Goal: Information Seeking & Learning: Find specific page/section

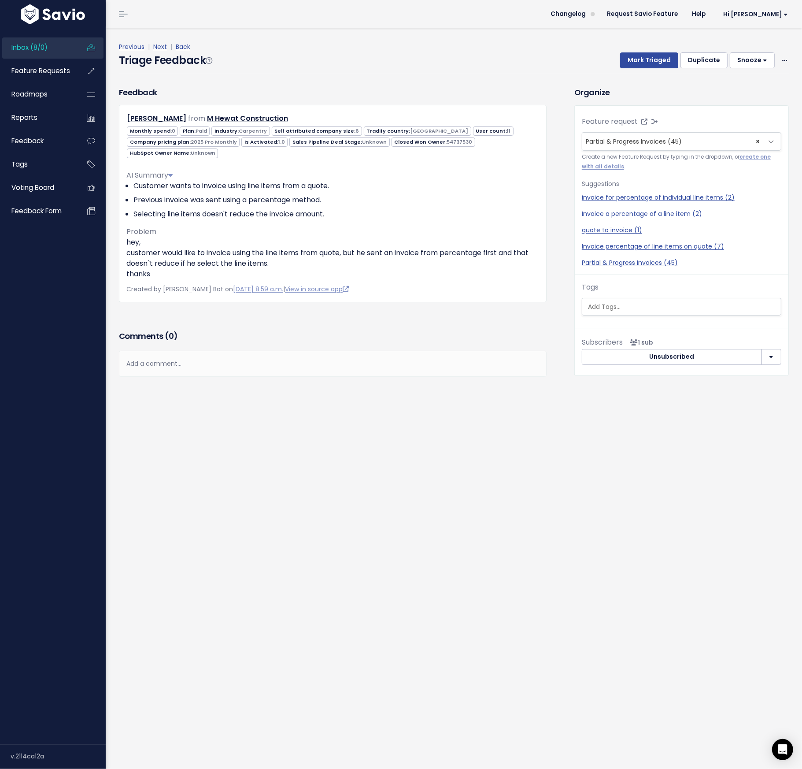
click at [450, 70] on div "Triage Feedback Mark Triaged Duplicate Snooze 1 day 3 days 7 days 14 days Edit …" at bounding box center [454, 62] width 670 height 21
click at [28, 68] on span "Feature Requests" at bounding box center [40, 70] width 59 height 9
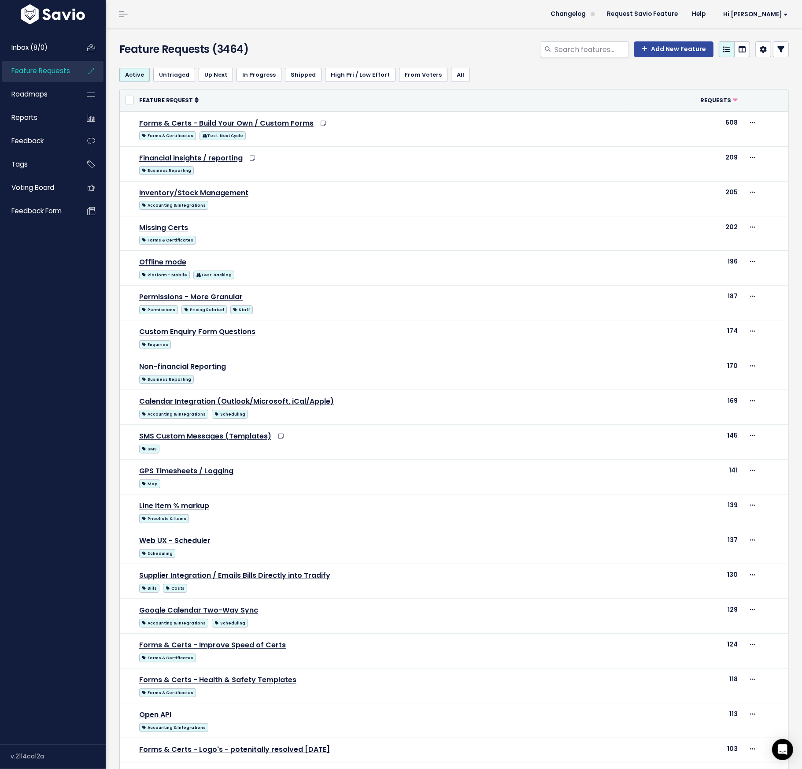
click at [524, 89] on th "Feature Request" at bounding box center [381, 100] width 495 height 22
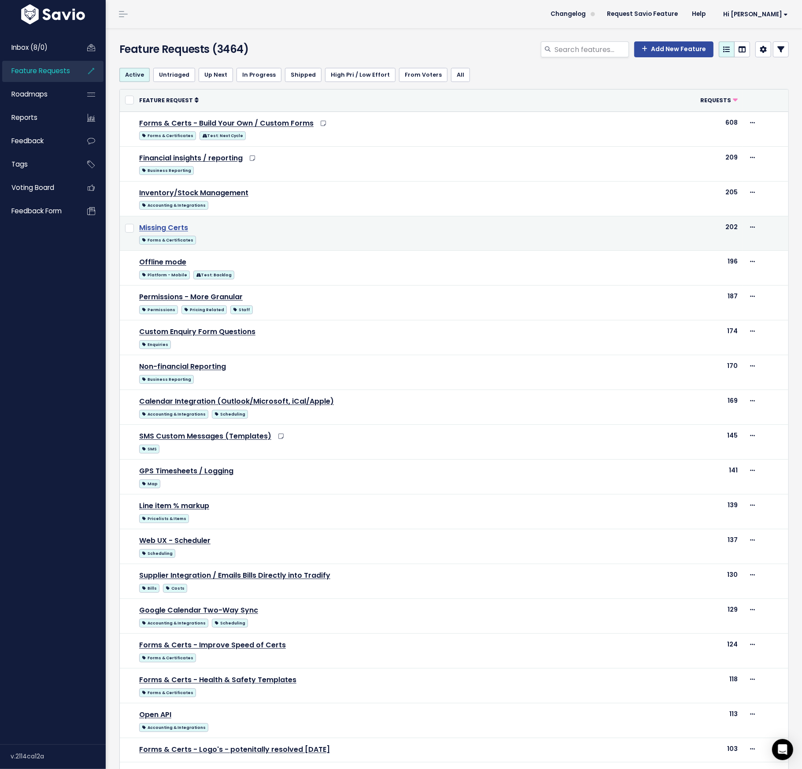
click at [156, 227] on link "Missing Certs" at bounding box center [163, 228] width 49 height 10
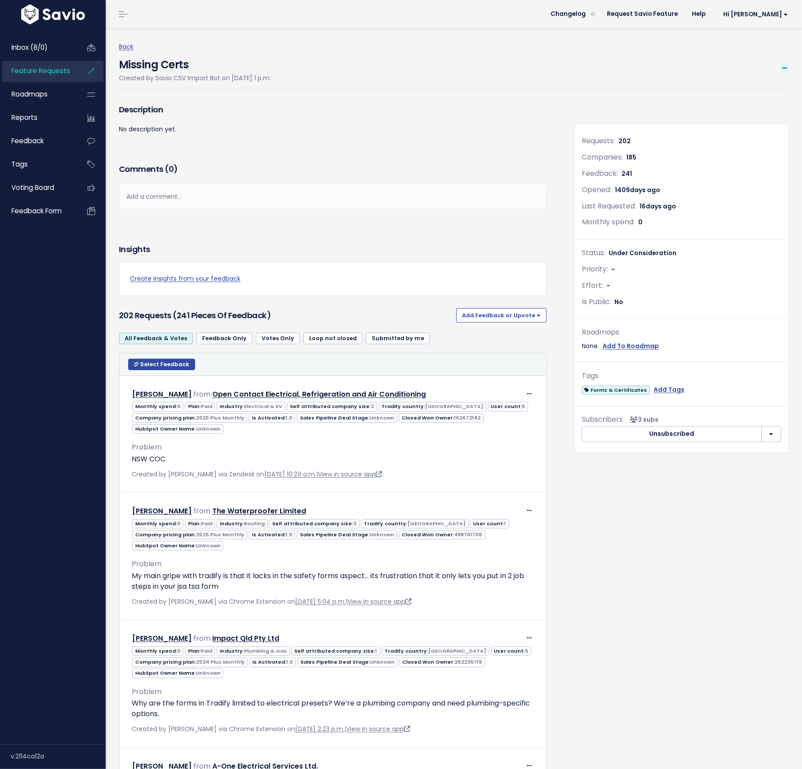
click at [784, 66] on icon at bounding box center [785, 69] width 5 height 6
click at [469, 90] on div "Back Missing Certs Created by Savio CSV Import Bot on Nov. 30, 2021, 1 p.m. Edi…" at bounding box center [457, 65] width 677 height 74
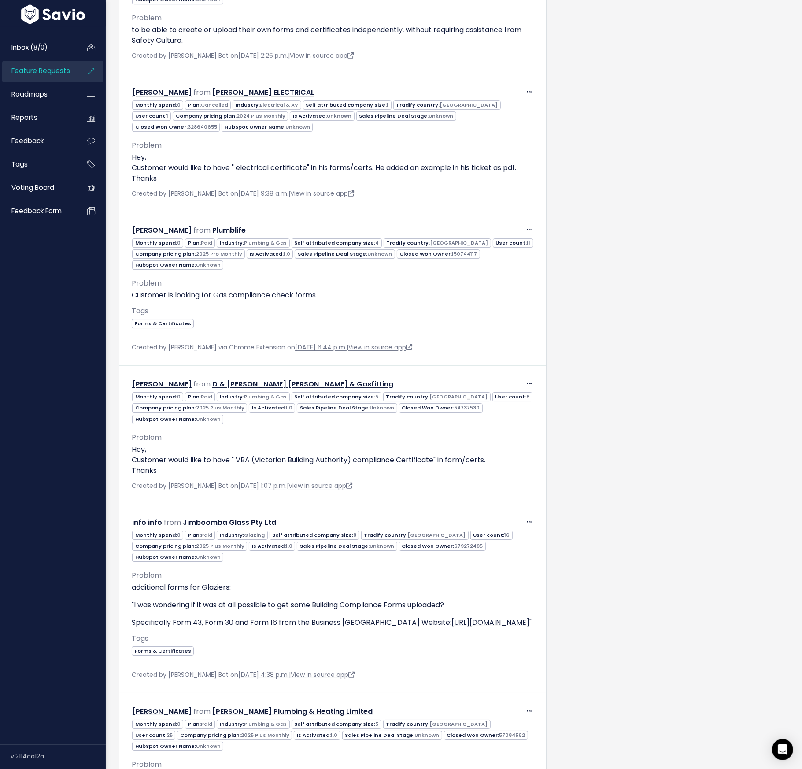
scroll to position [18067, 0]
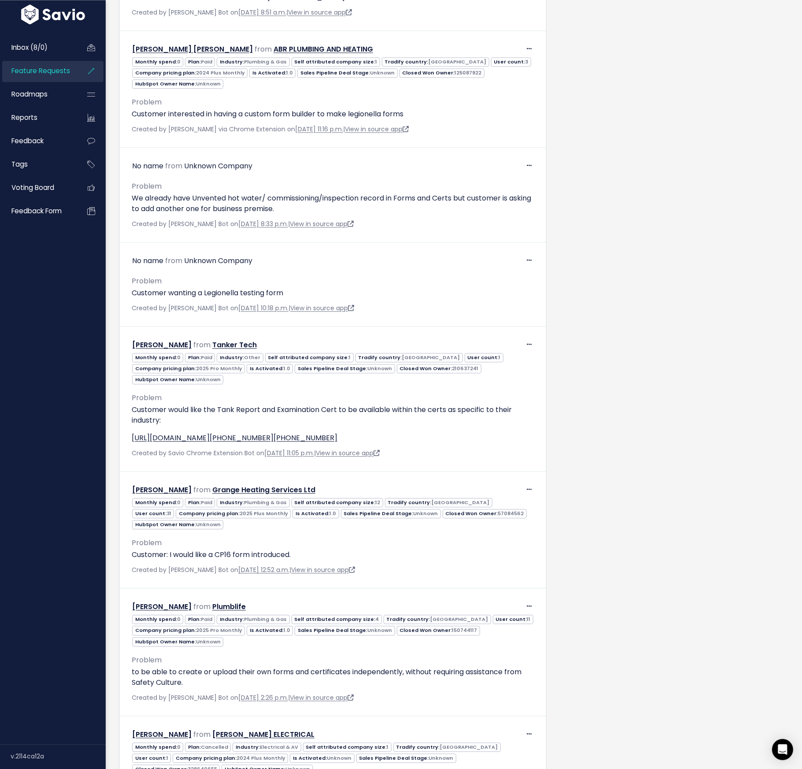
click at [41, 71] on span "Feature Requests" at bounding box center [40, 70] width 59 height 9
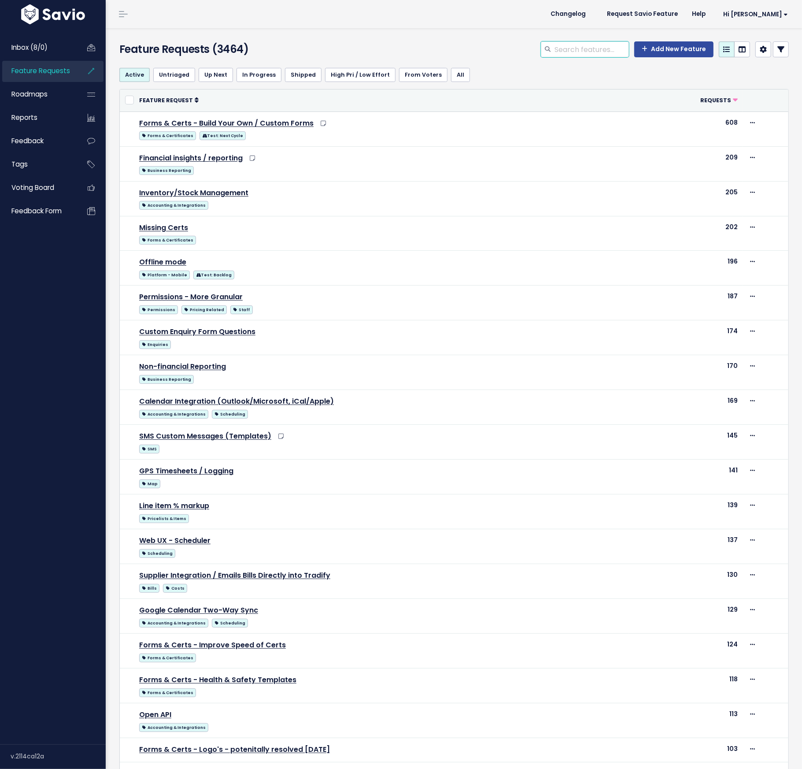
click at [572, 42] on input "search" at bounding box center [591, 49] width 75 height 16
type input "missing certs"
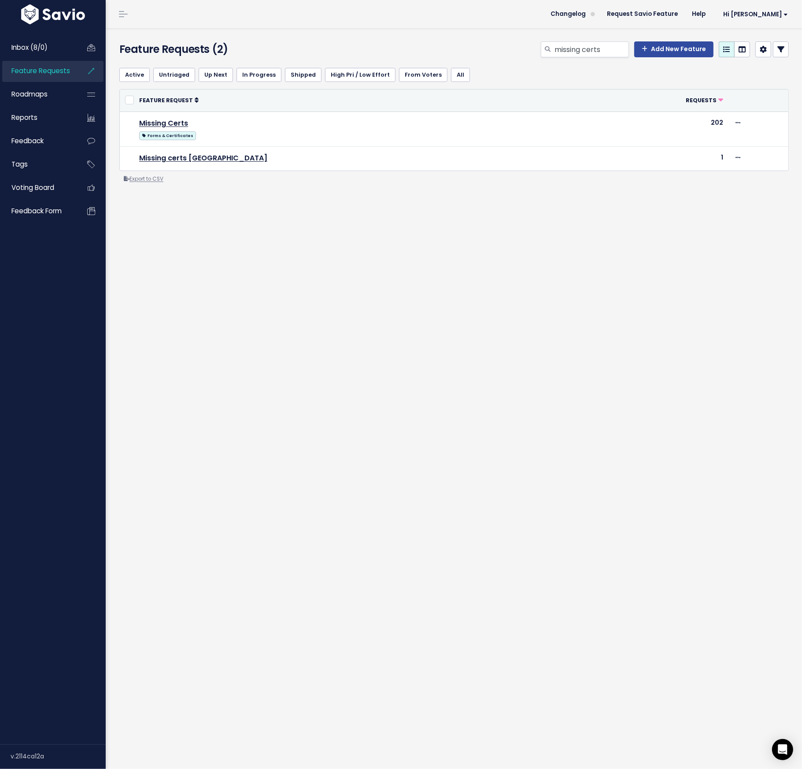
click at [147, 177] on link "Export to CSV" at bounding box center [144, 178] width 40 height 7
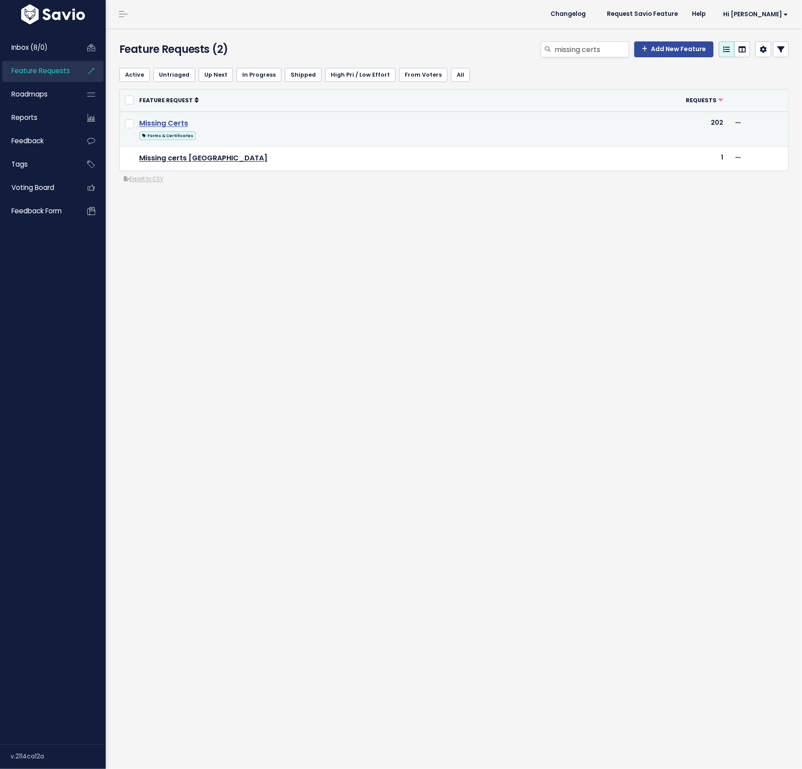
click at [164, 123] on link "Missing Certs" at bounding box center [163, 123] width 49 height 10
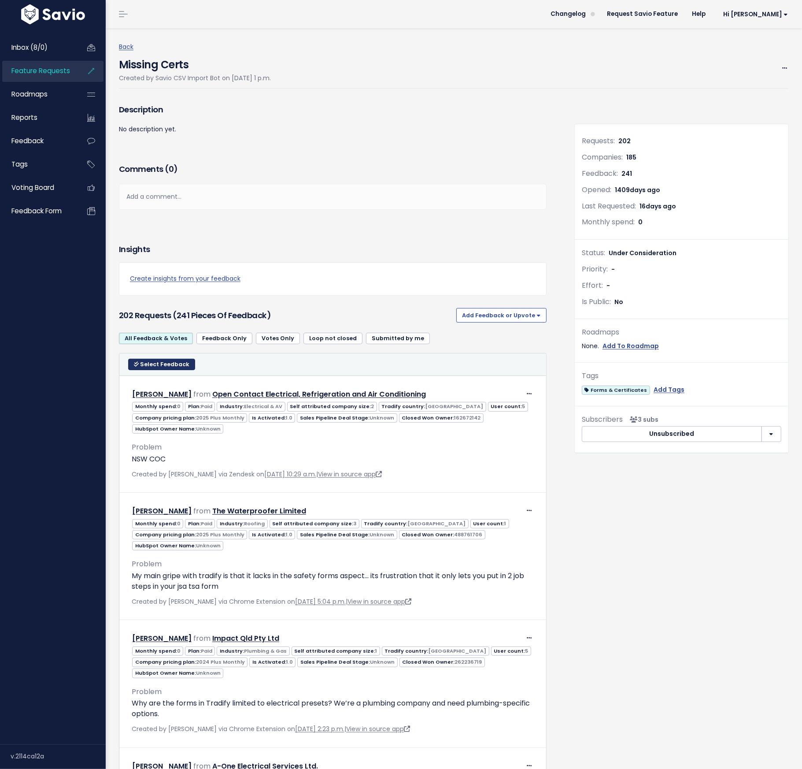
click at [143, 360] on span "Select Feedback" at bounding box center [164, 363] width 49 height 7
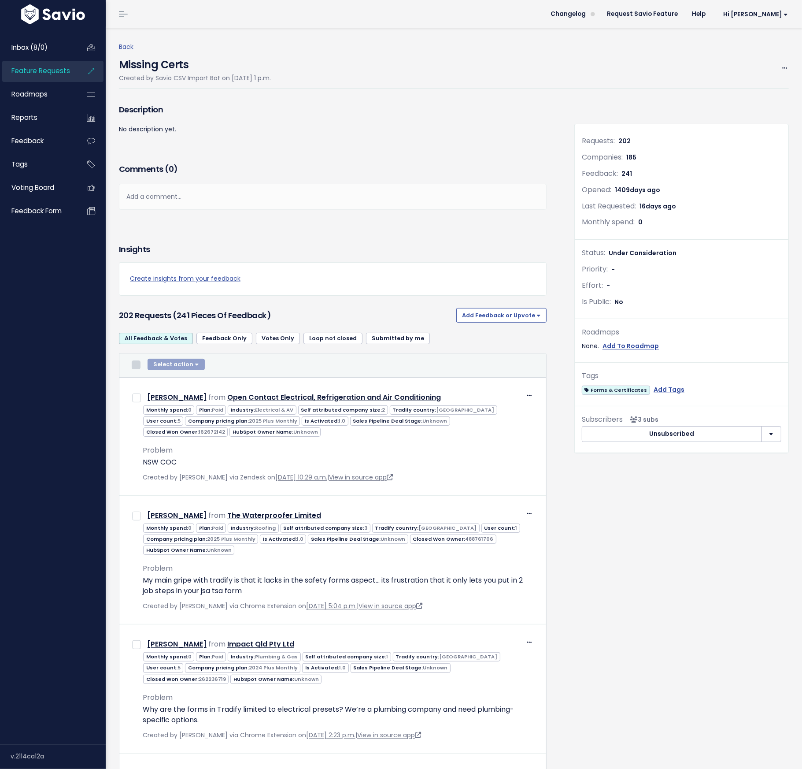
click at [138, 366] on input "checkbox" at bounding box center [136, 364] width 9 height 9
checkbox input "true"
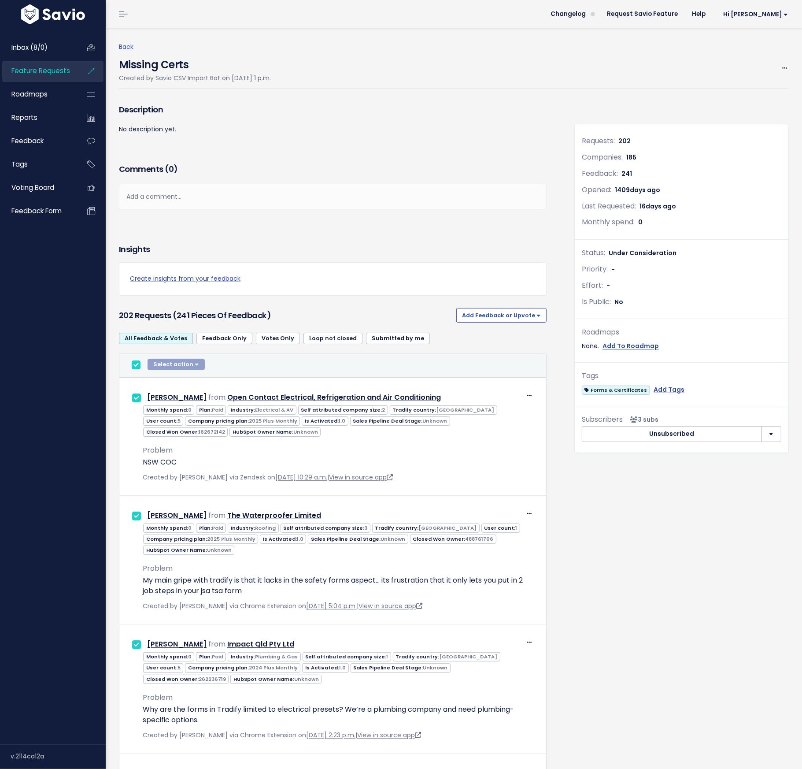
checkbox input "true"
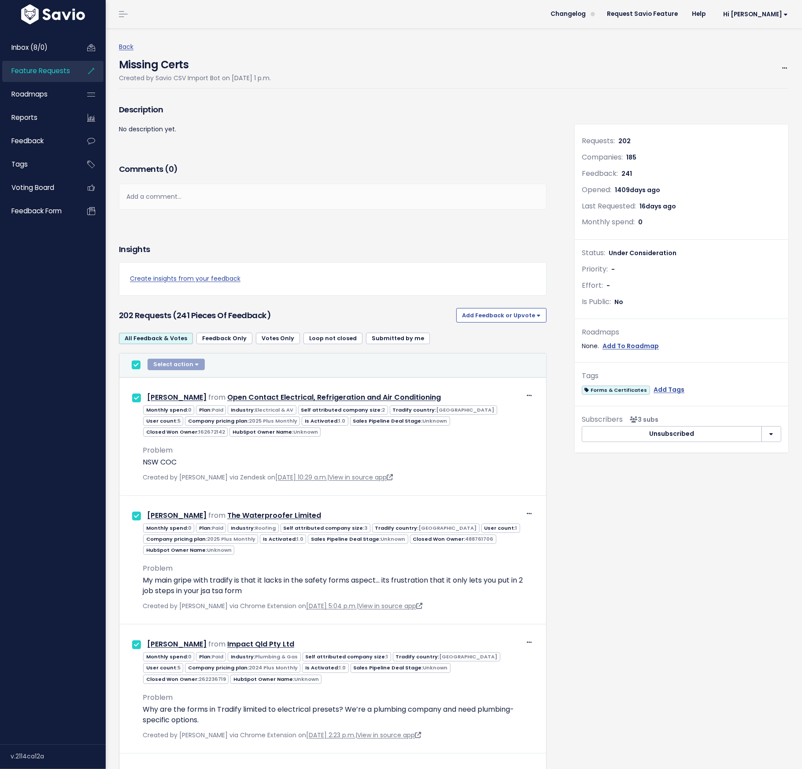
checkbox input "true"
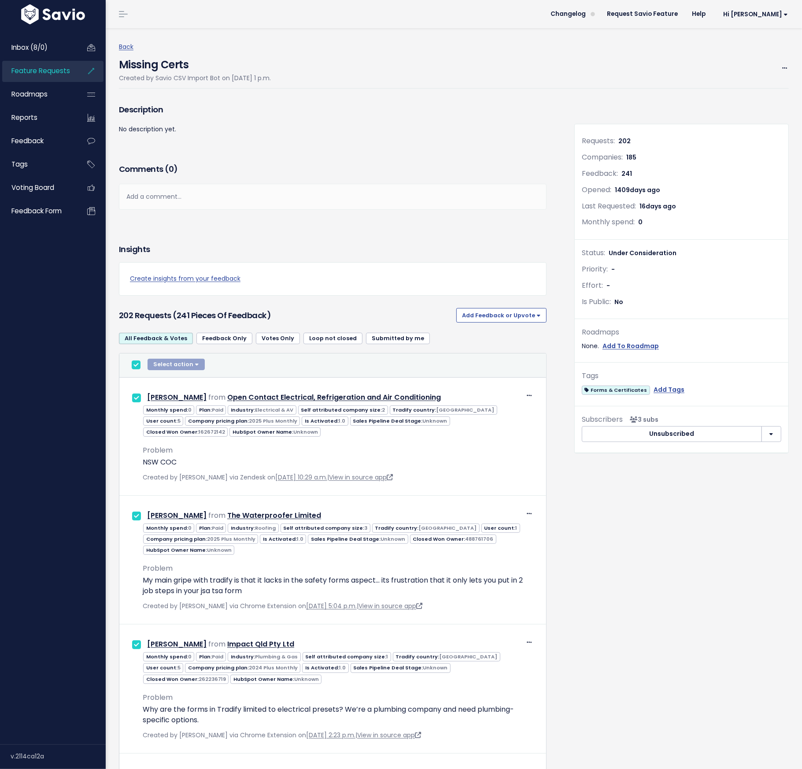
checkbox input "true"
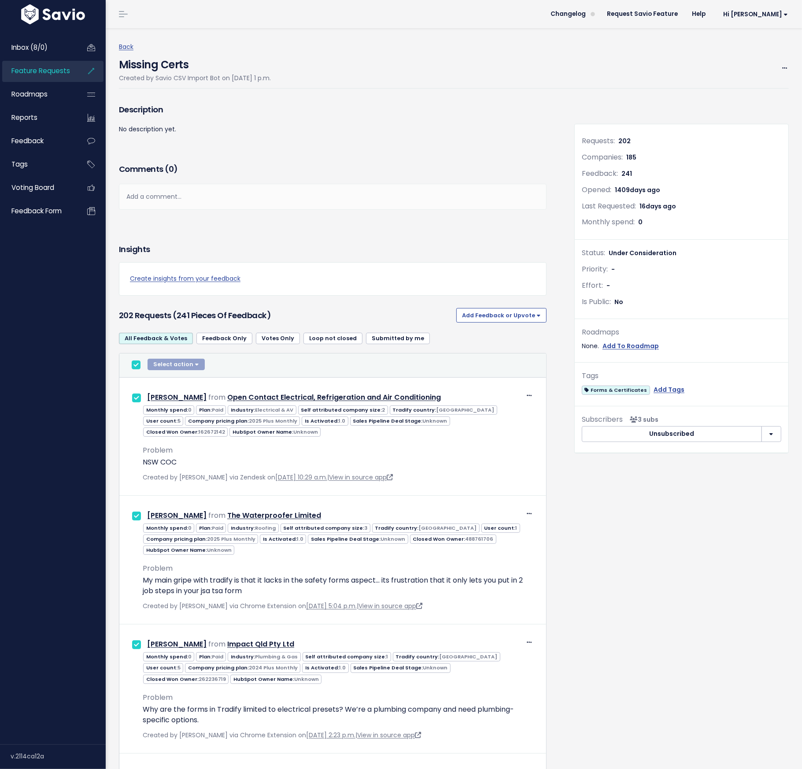
checkbox input "true"
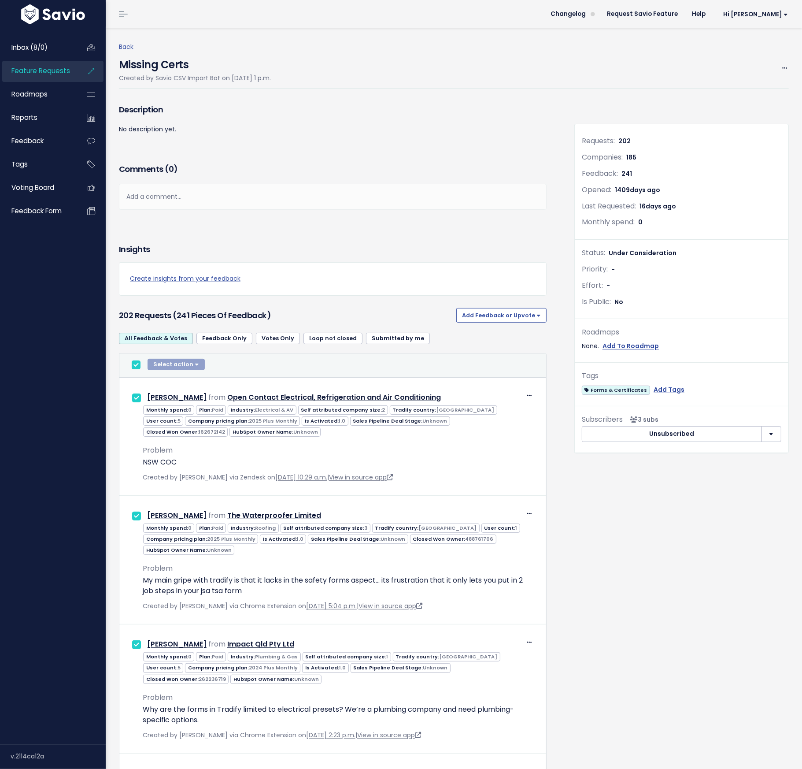
checkbox input "true"
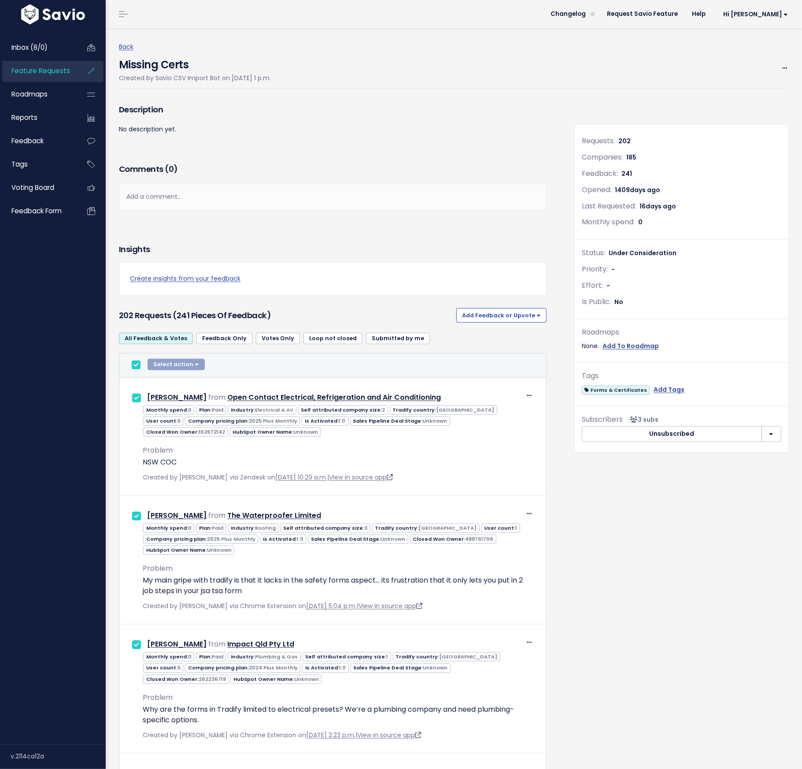
checkbox input "true"
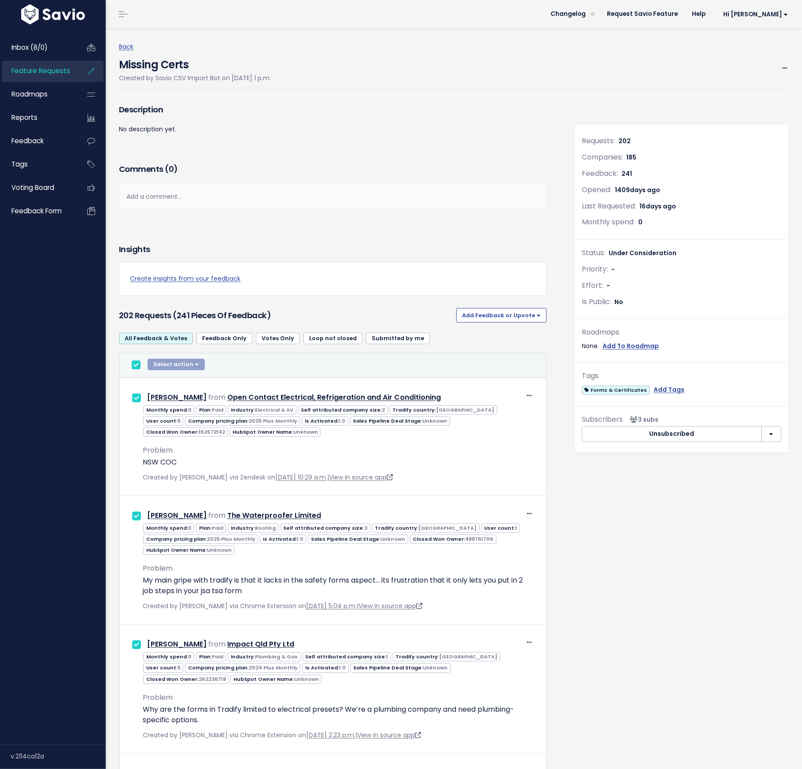
checkbox input "true"
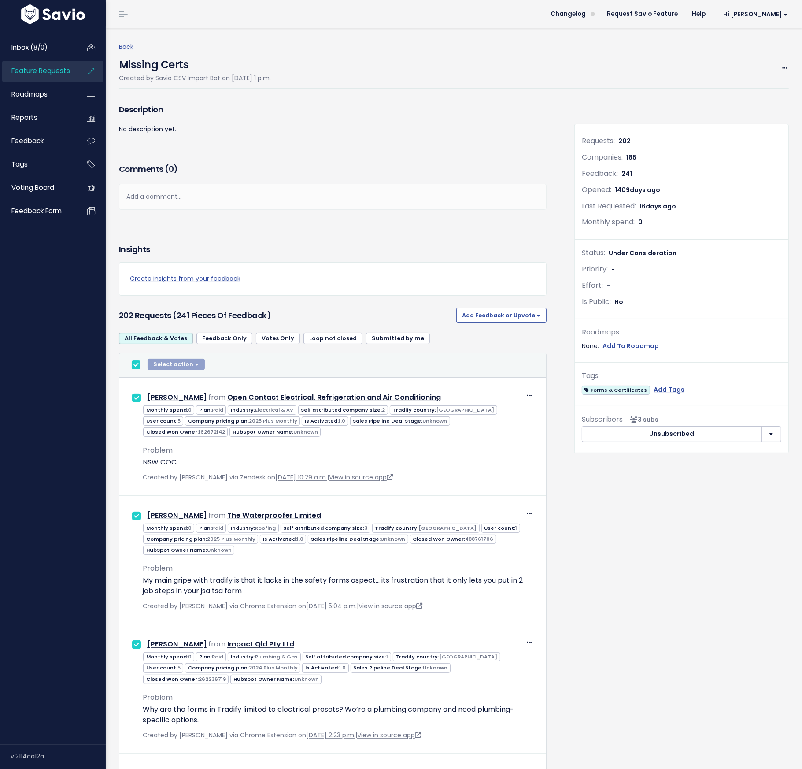
checkbox input "true"
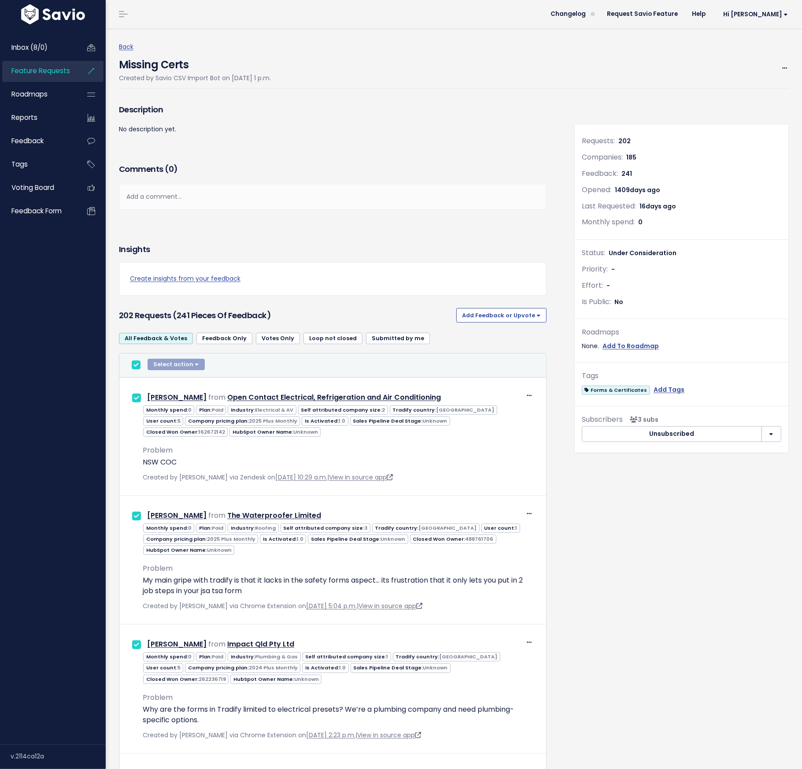
checkbox input "true"
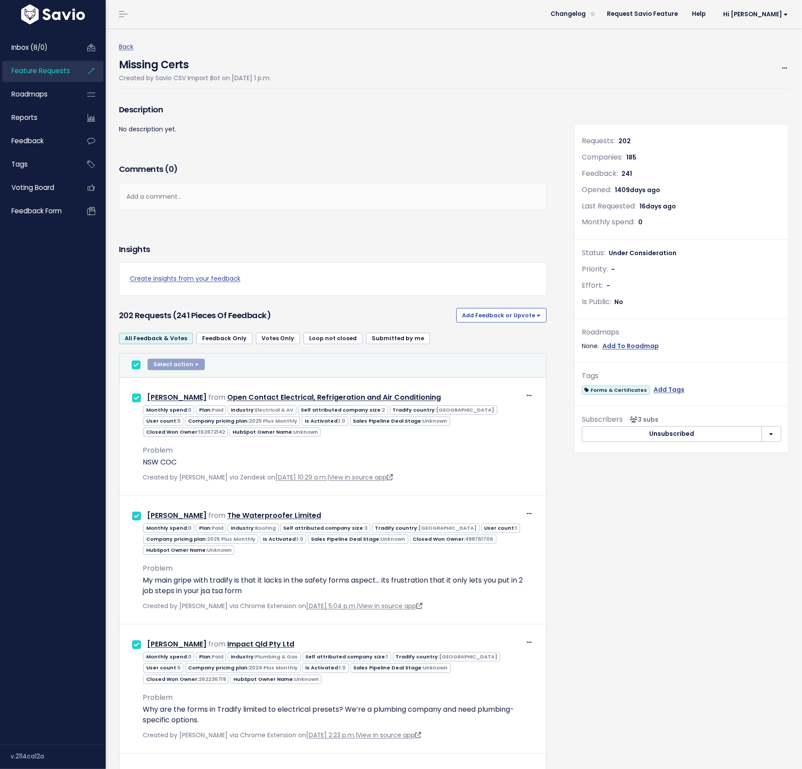
checkbox input "true"
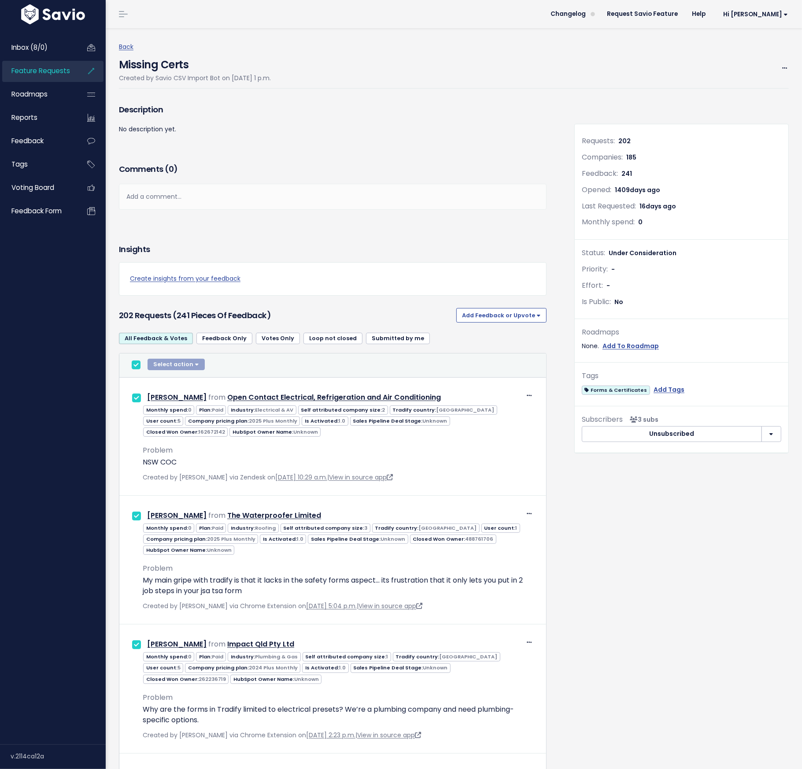
checkbox input "true"
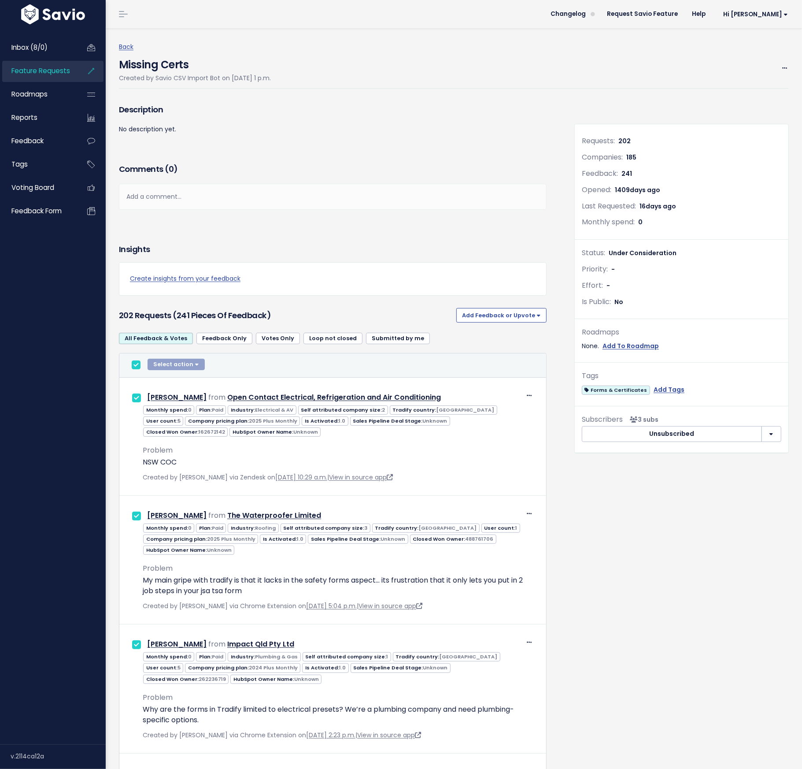
checkbox input "true"
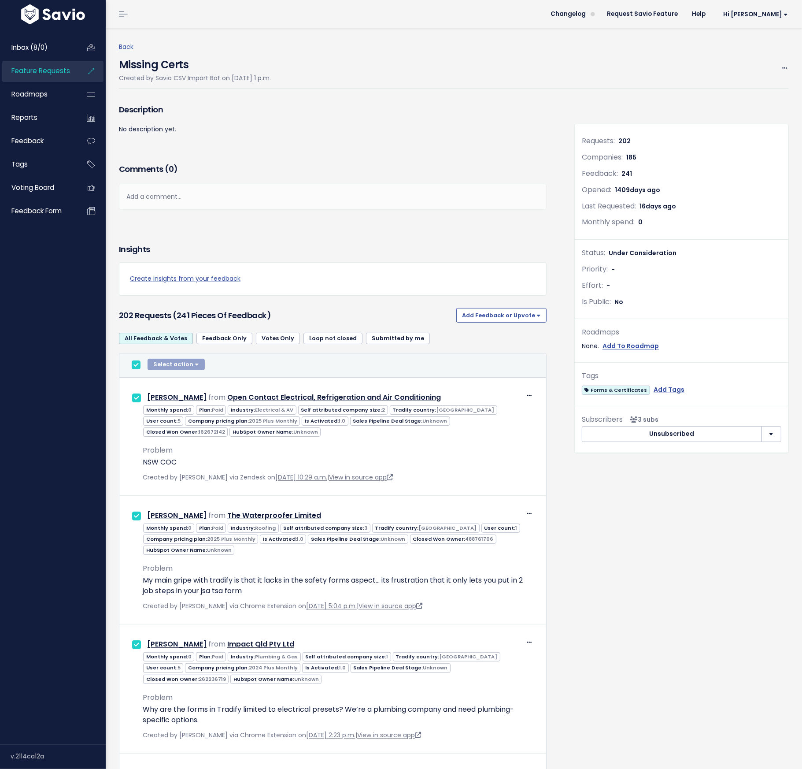
checkbox input "true"
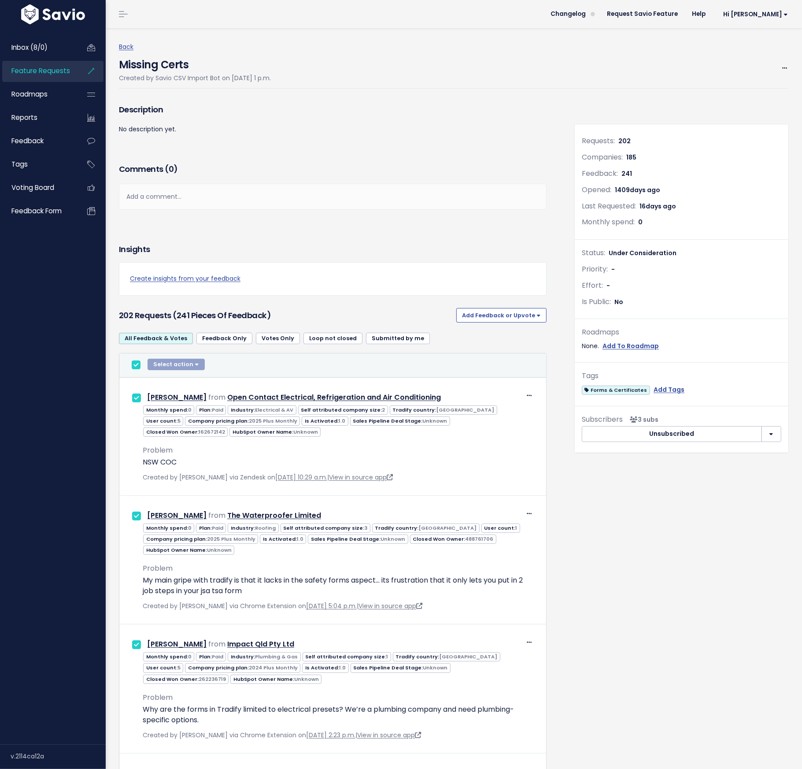
checkbox input "true"
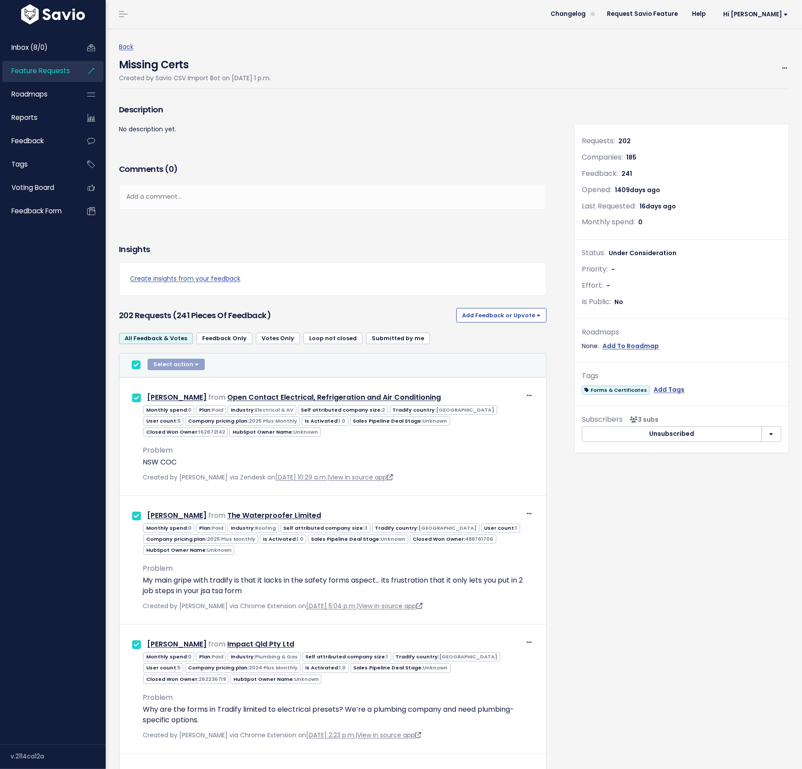
checkbox input "true"
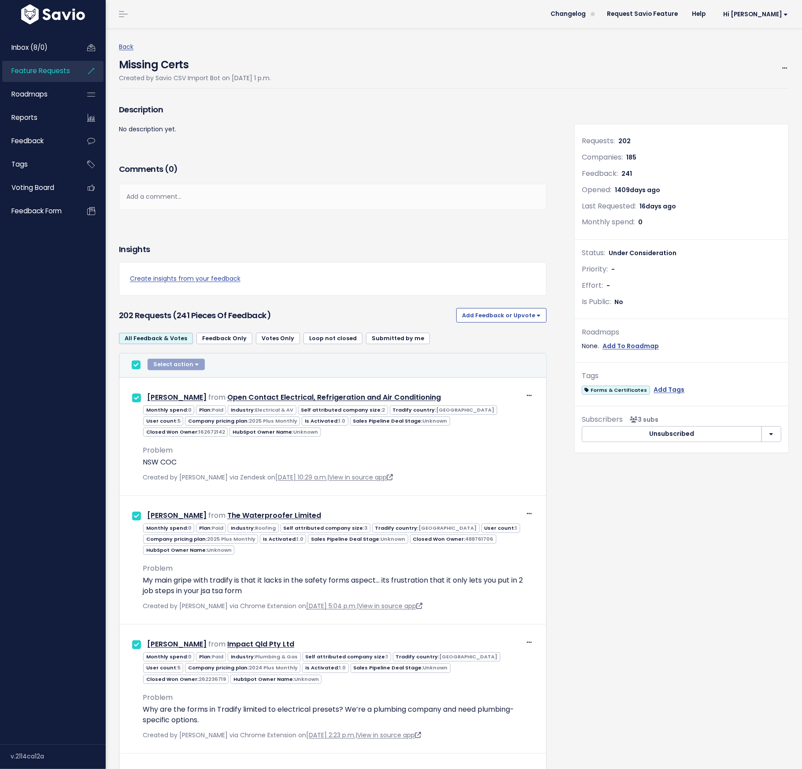
checkbox input "true"
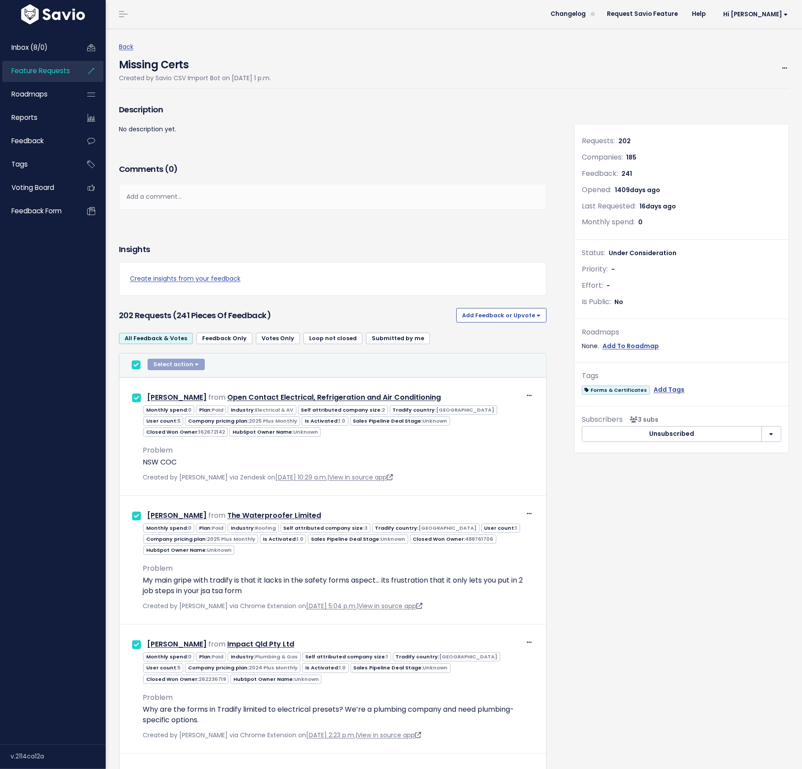
checkbox input "true"
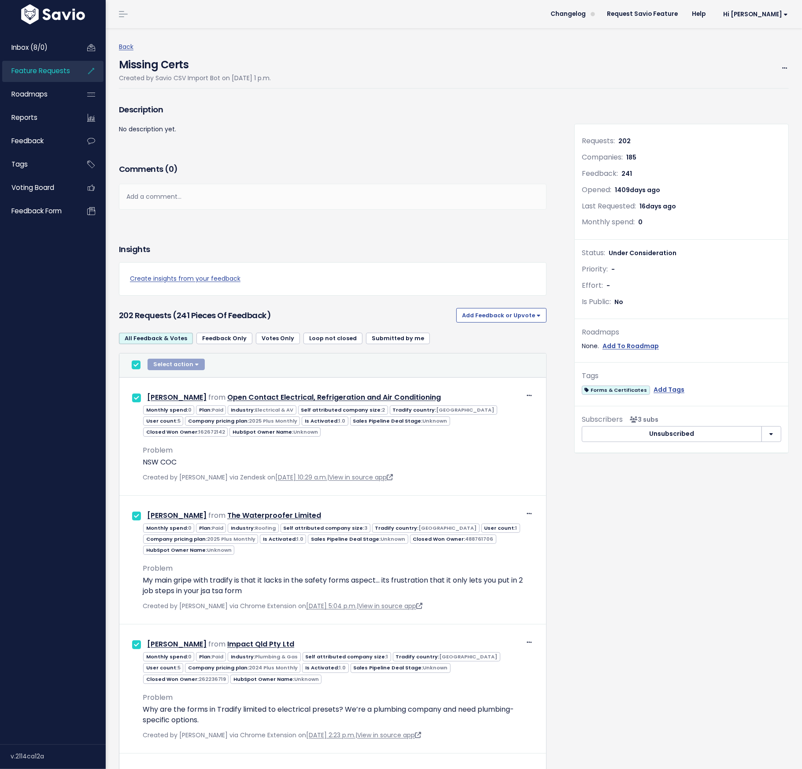
checkbox input "true"
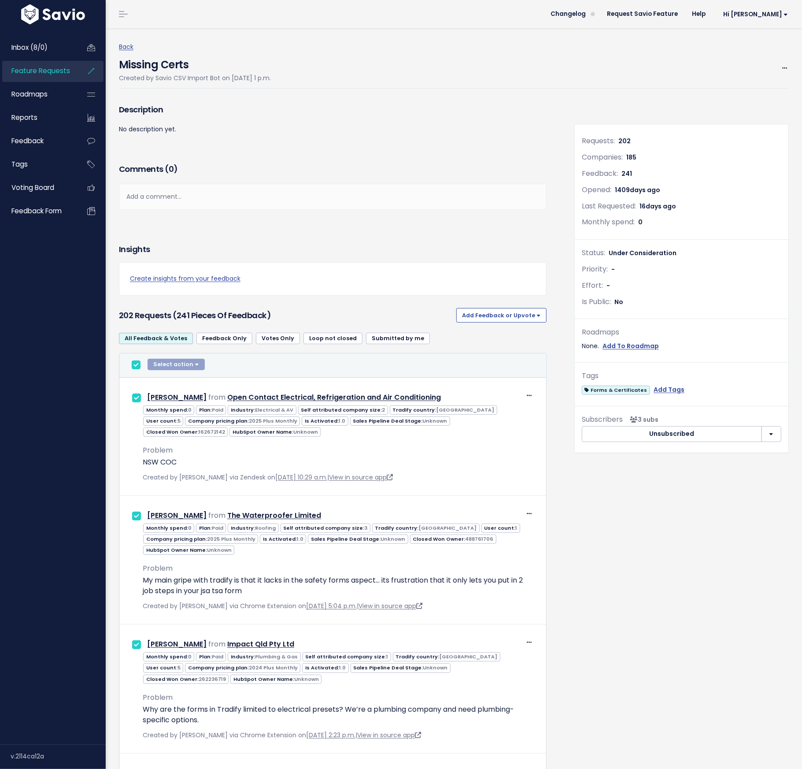
checkbox input "true"
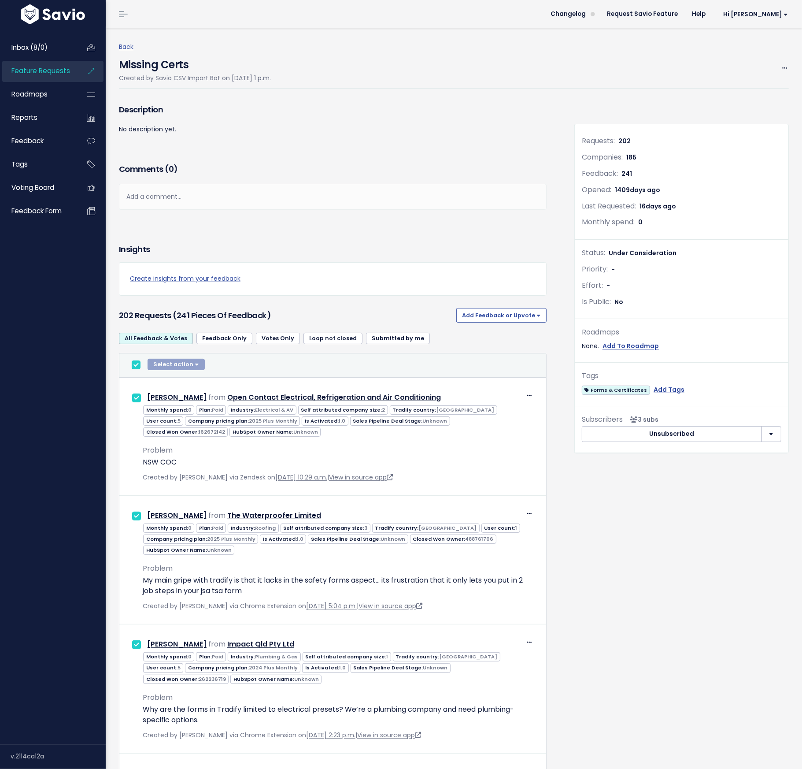
checkbox input "true"
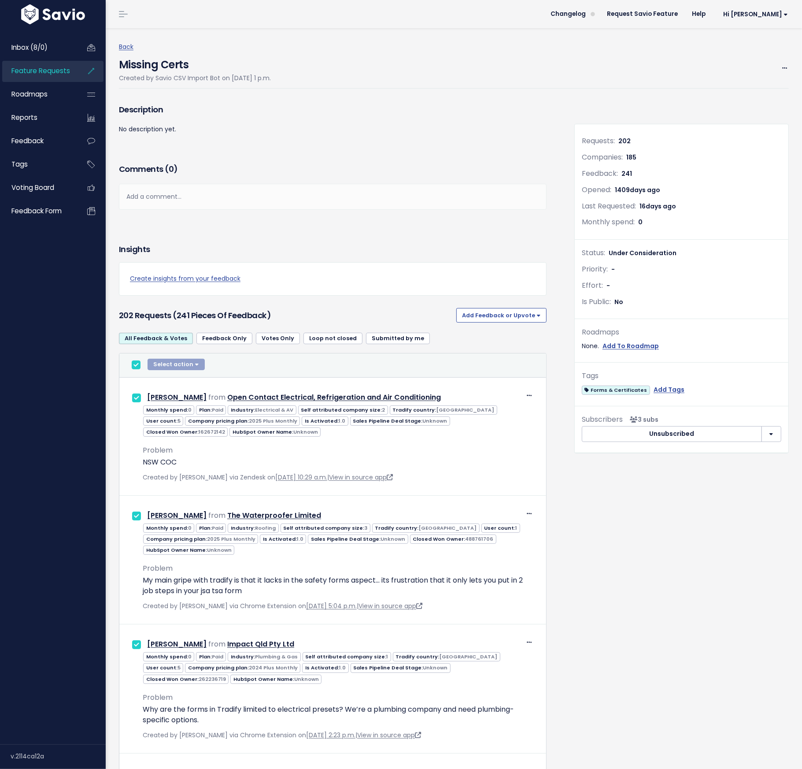
checkbox input "true"
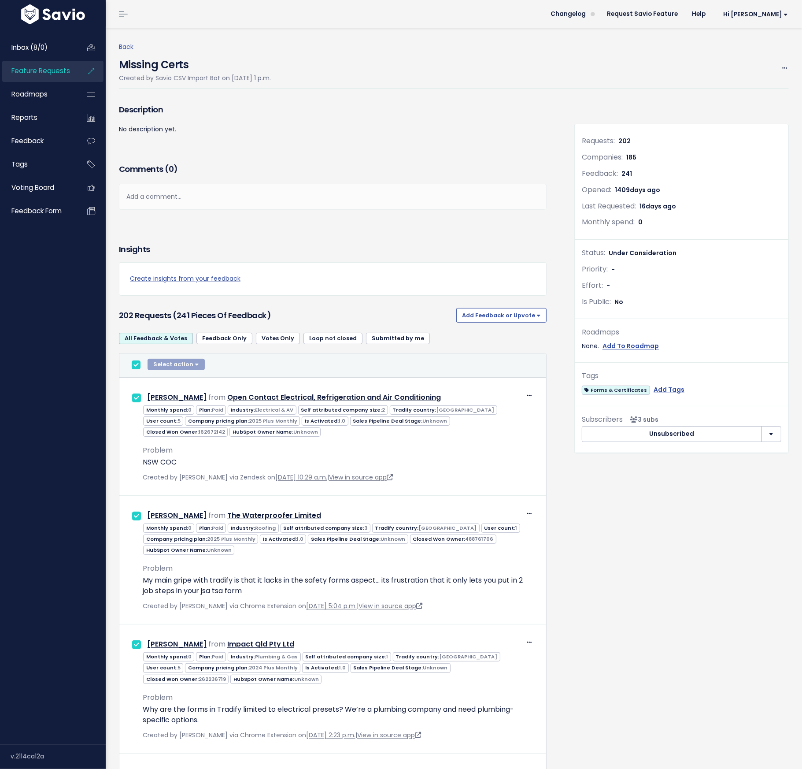
checkbox input "true"
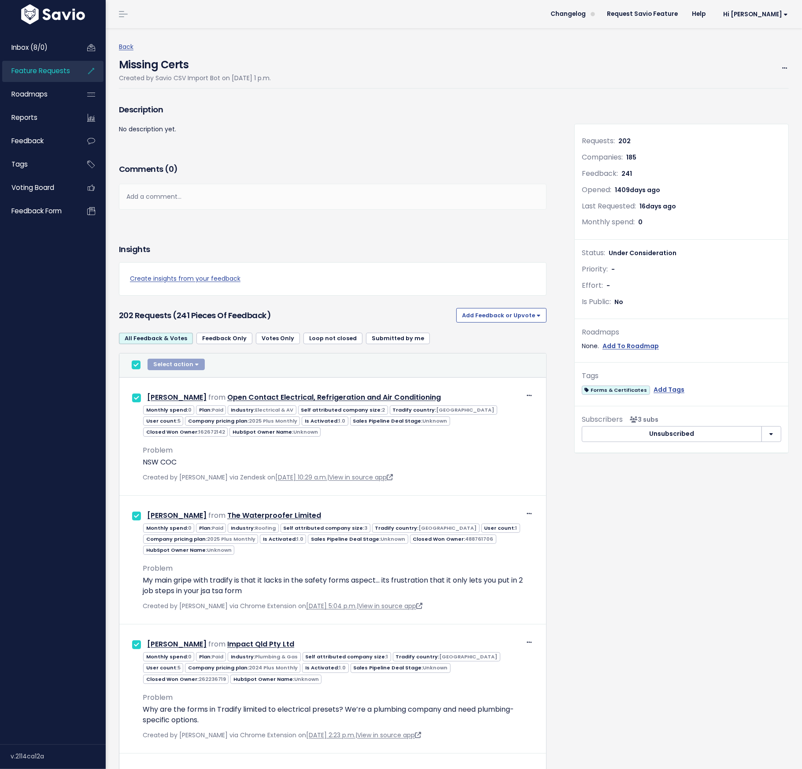
checkbox input "true"
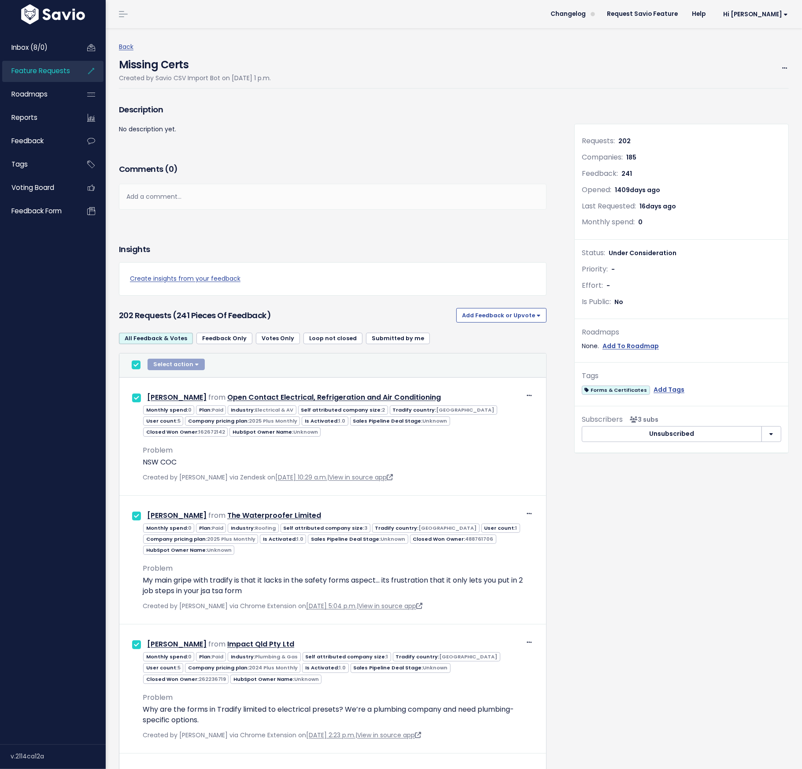
checkbox input "true"
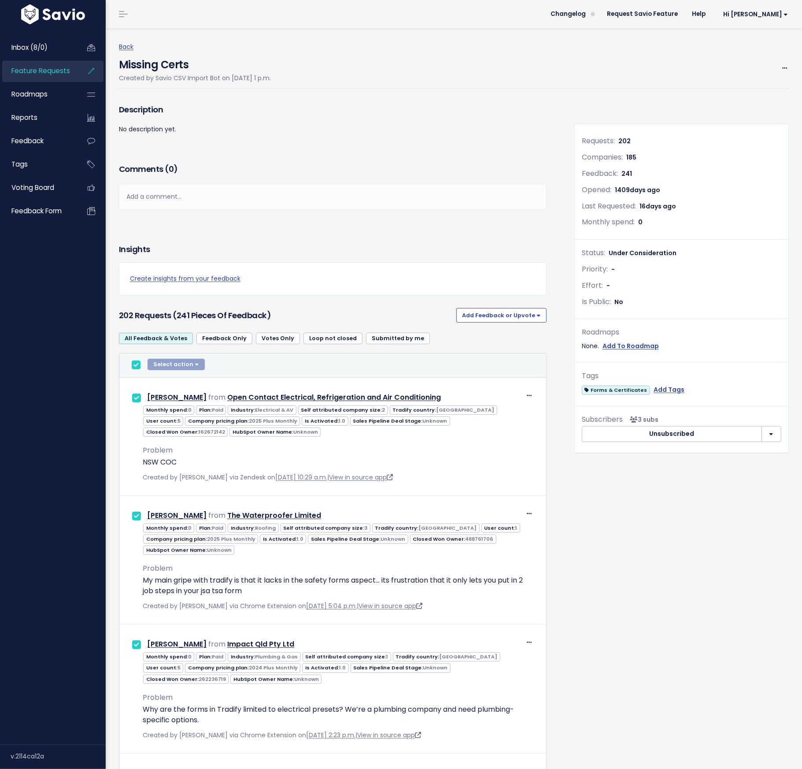
checkbox input "true"
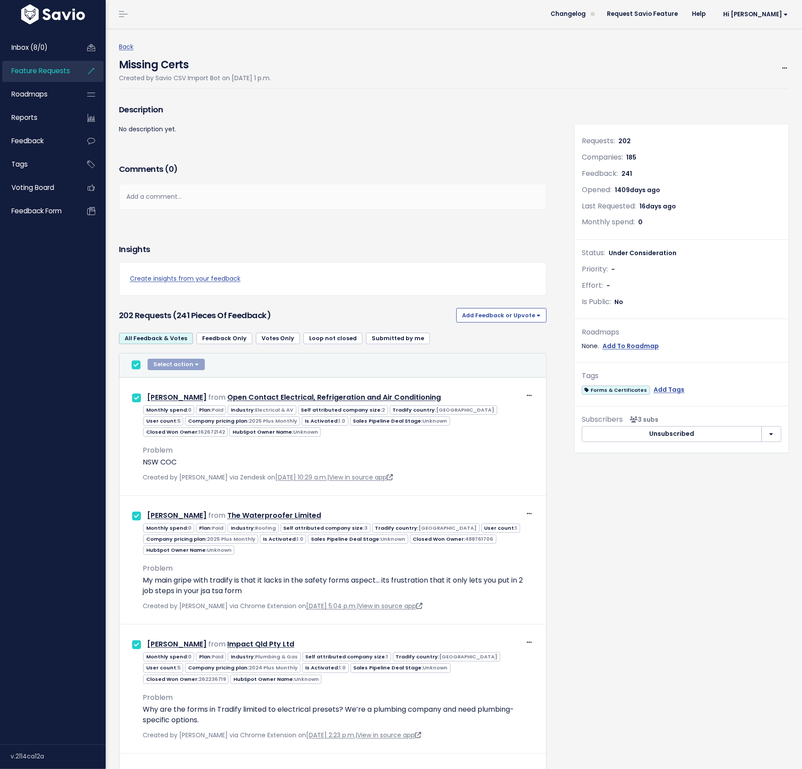
checkbox input "true"
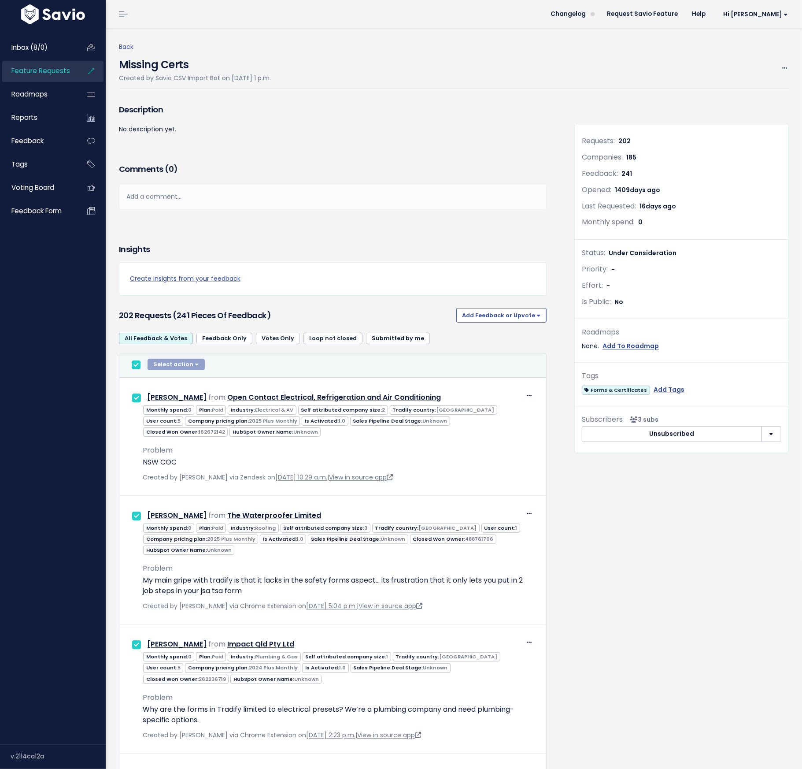
checkbox input "true"
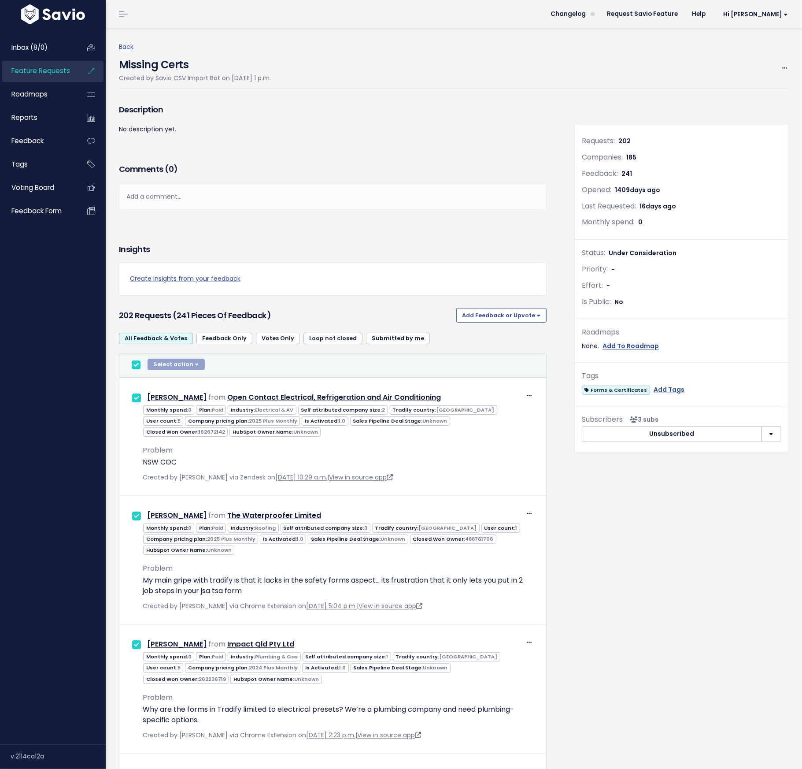
checkbox input "true"
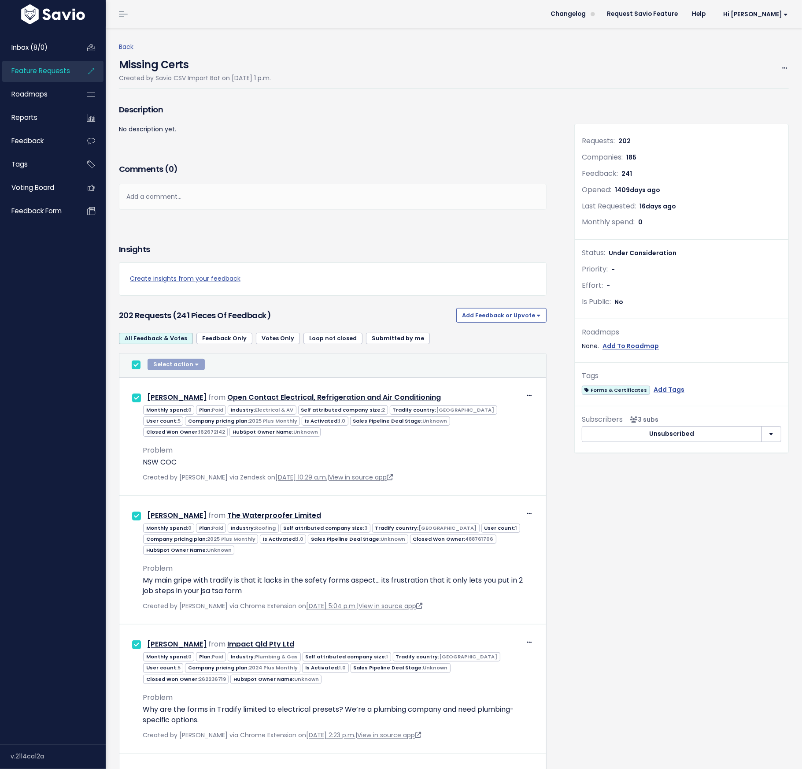
checkbox input "true"
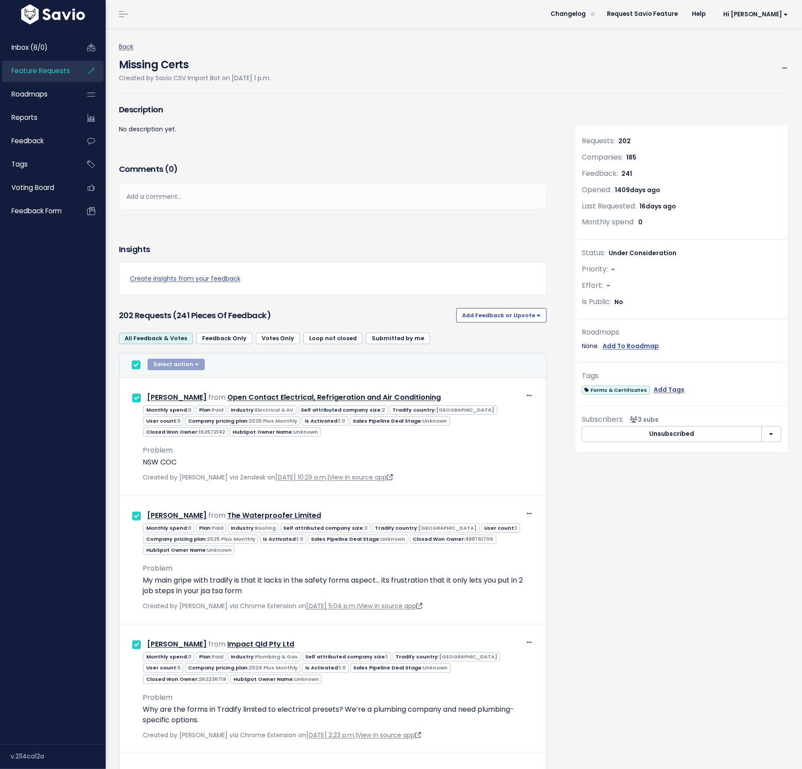
checkbox input "true"
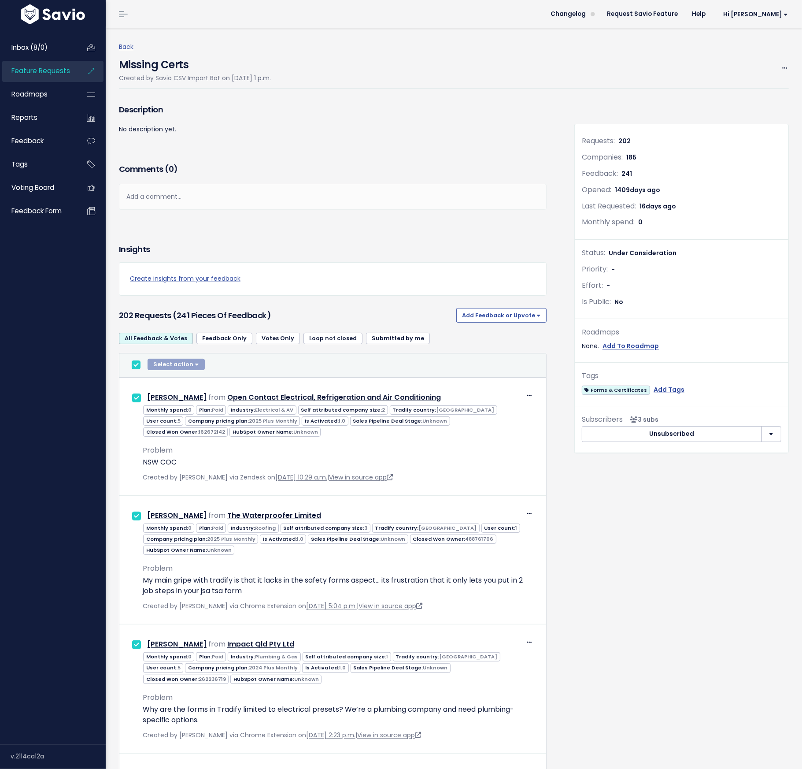
checkbox input "true"
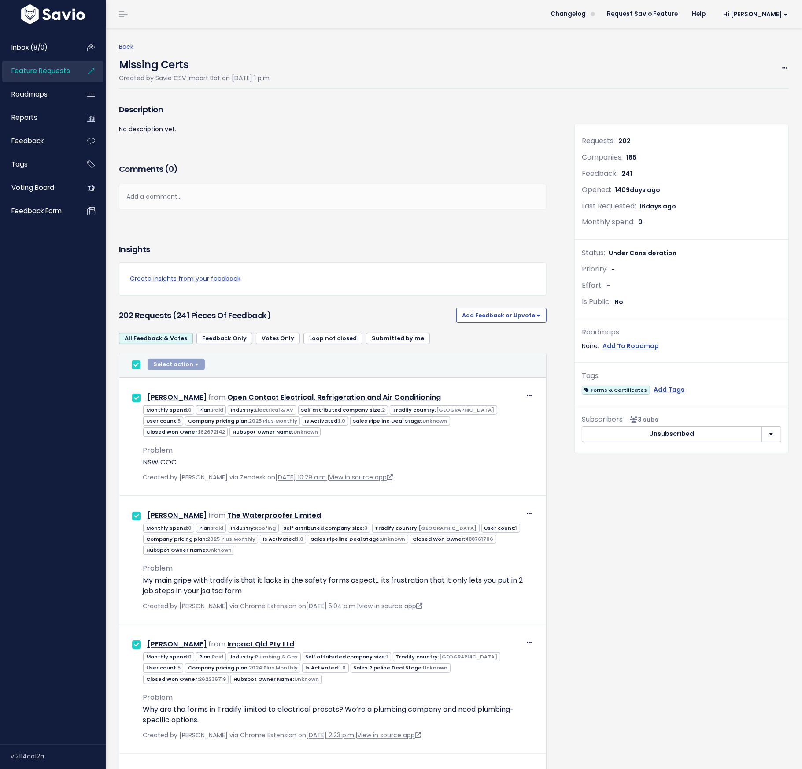
checkbox input "true"
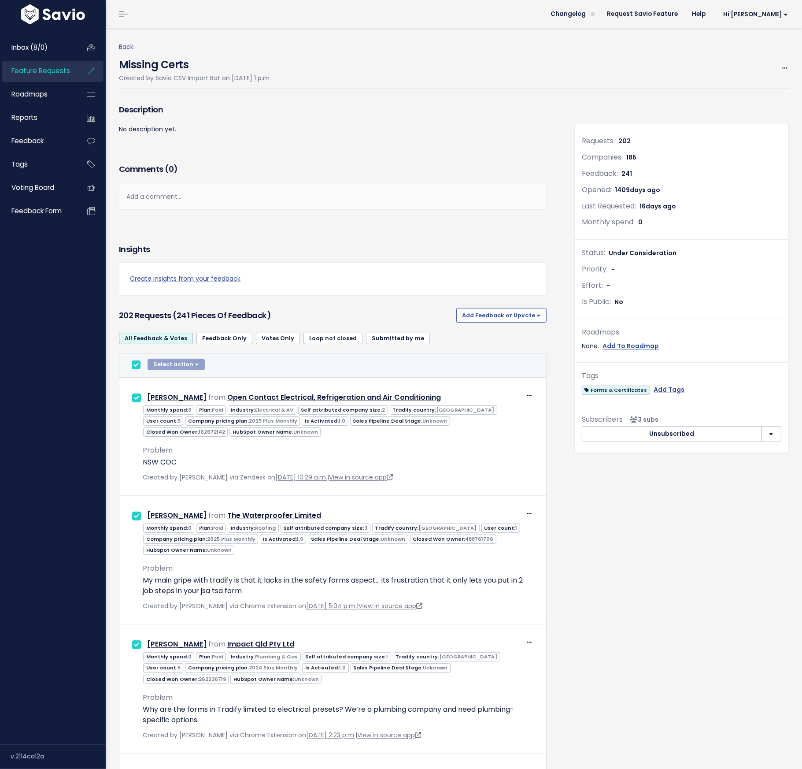
checkbox input "true"
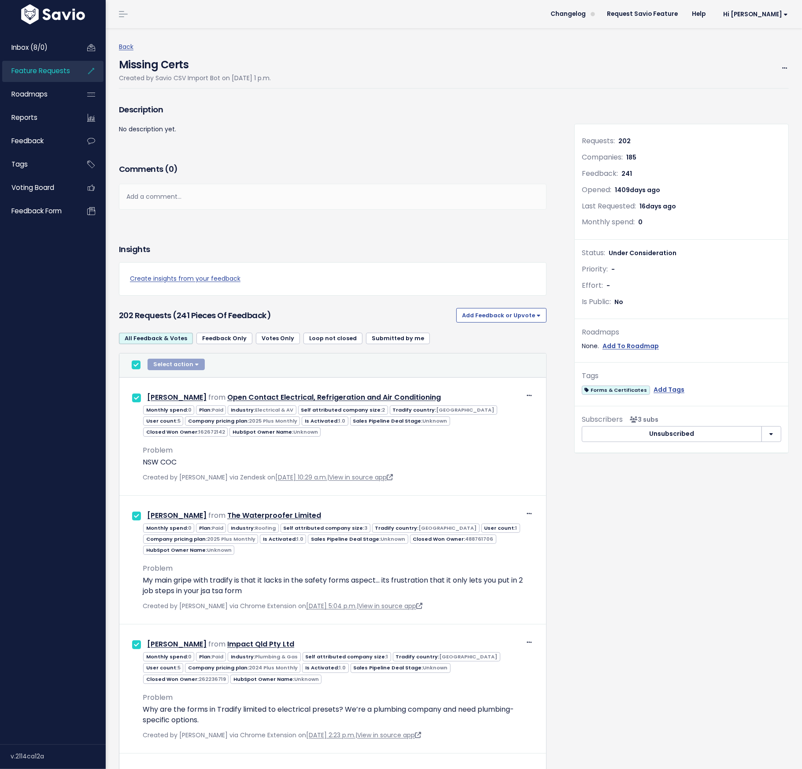
checkbox input "true"
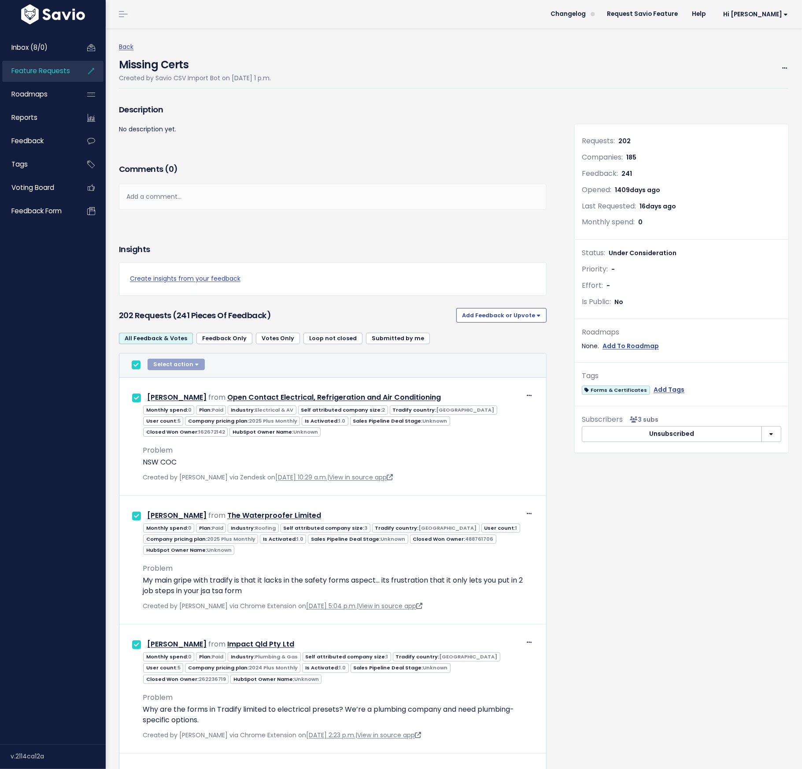
checkbox input "true"
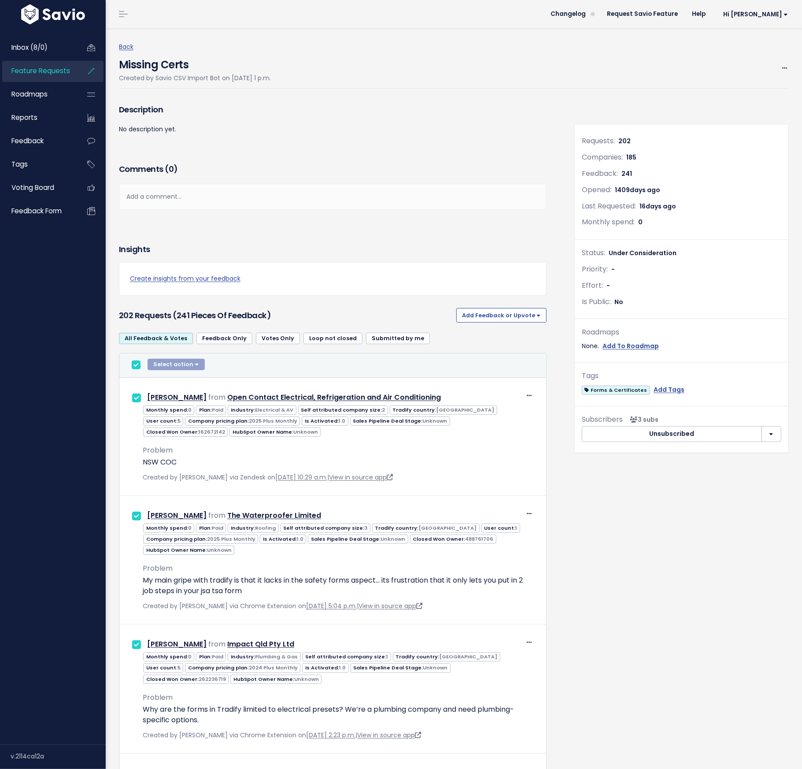
checkbox input "true"
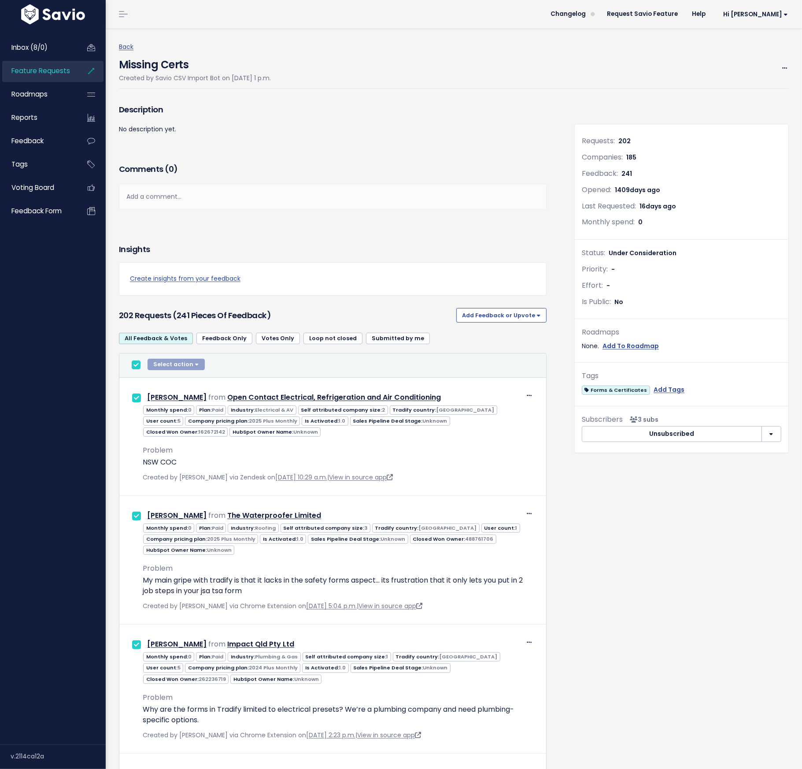
checkbox input "true"
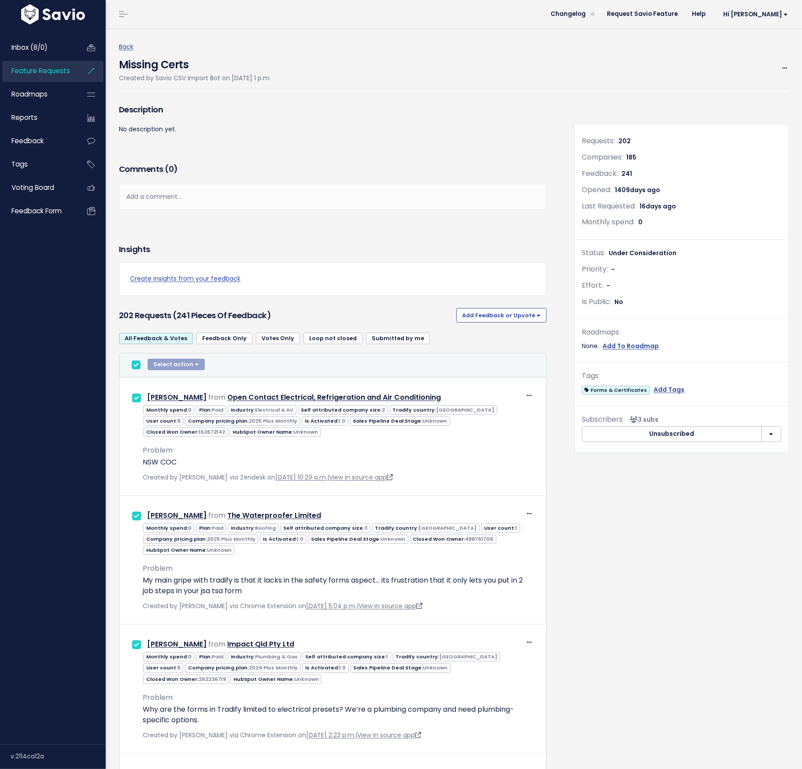
checkbox input "true"
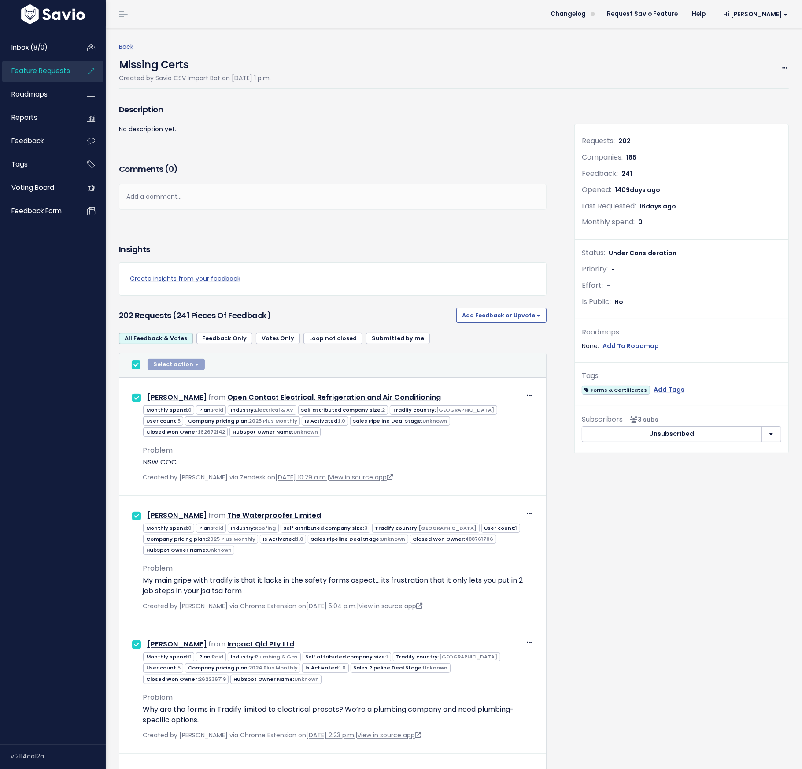
checkbox input "true"
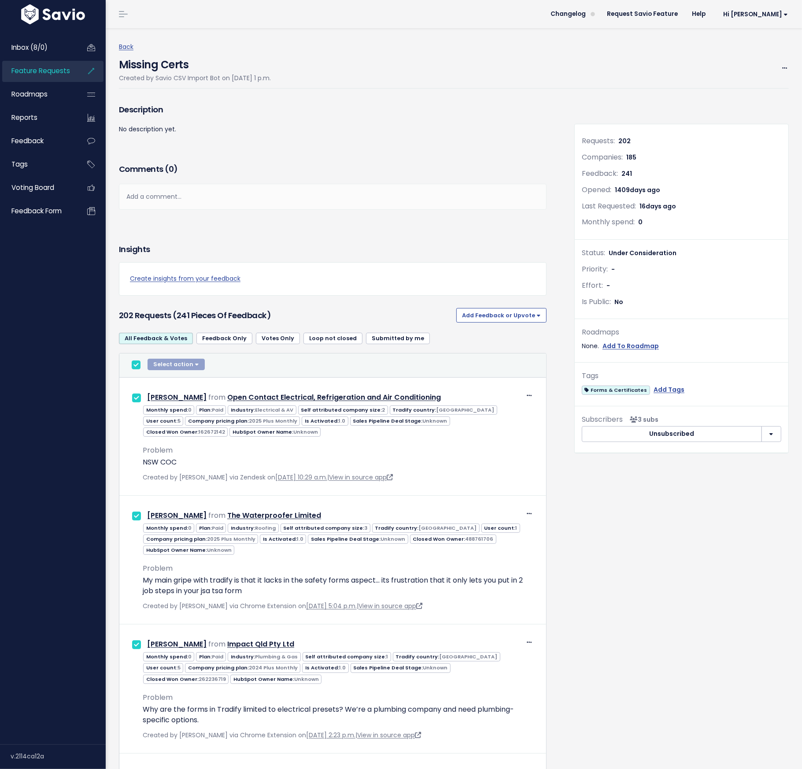
checkbox input "true"
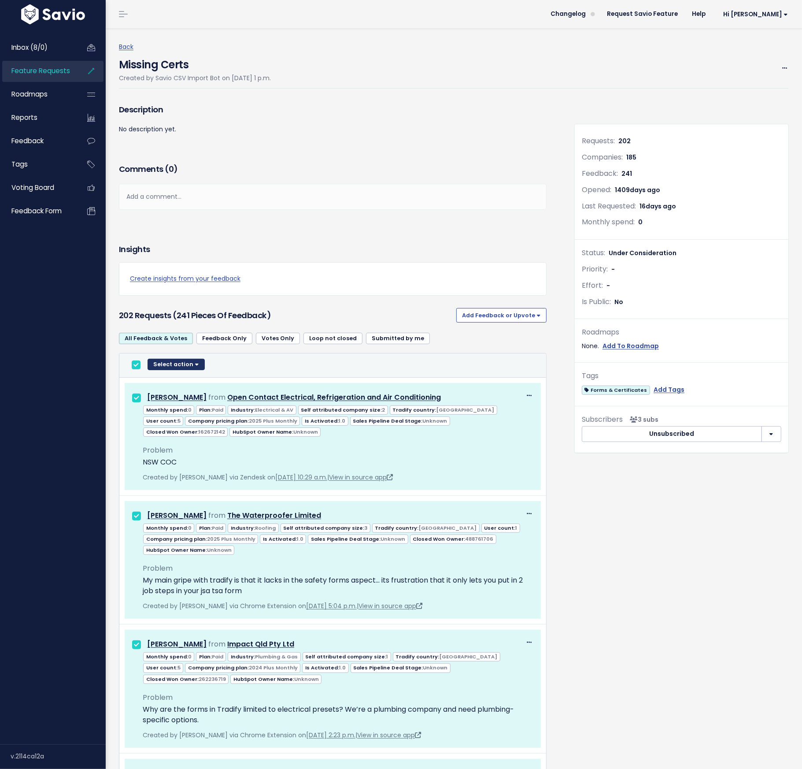
click at [194, 367] on button "Select action" at bounding box center [176, 364] width 57 height 11
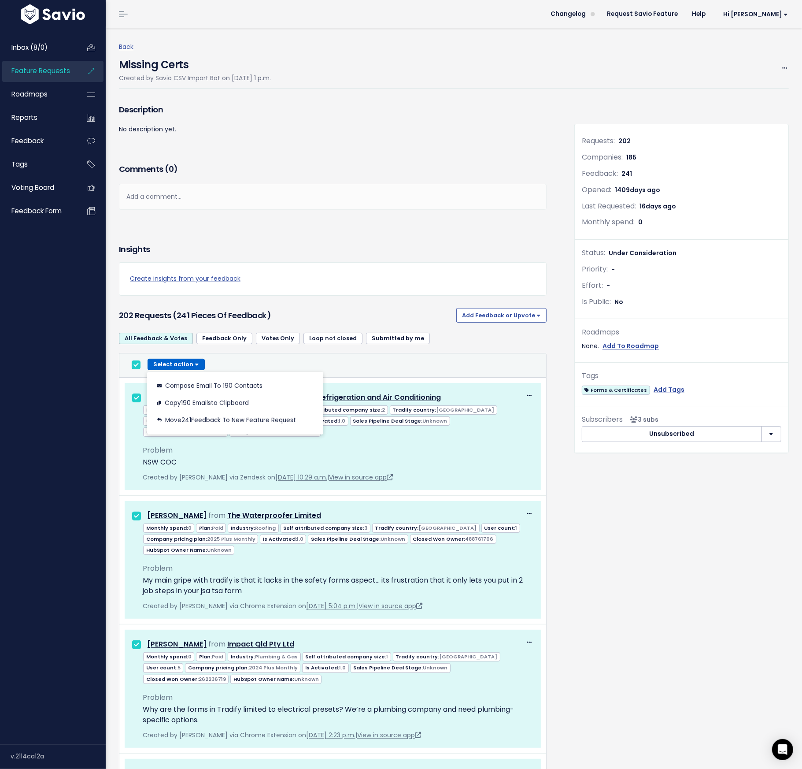
click at [134, 360] on input "checkbox" at bounding box center [136, 364] width 9 height 9
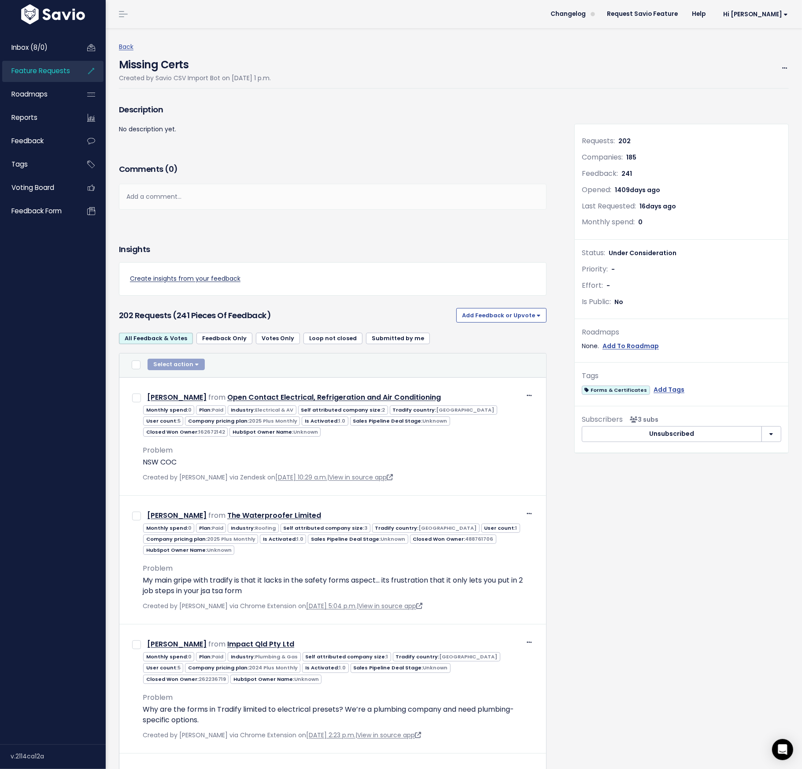
click at [221, 277] on link "Create insights from your feedback" at bounding box center [333, 278] width 406 height 11
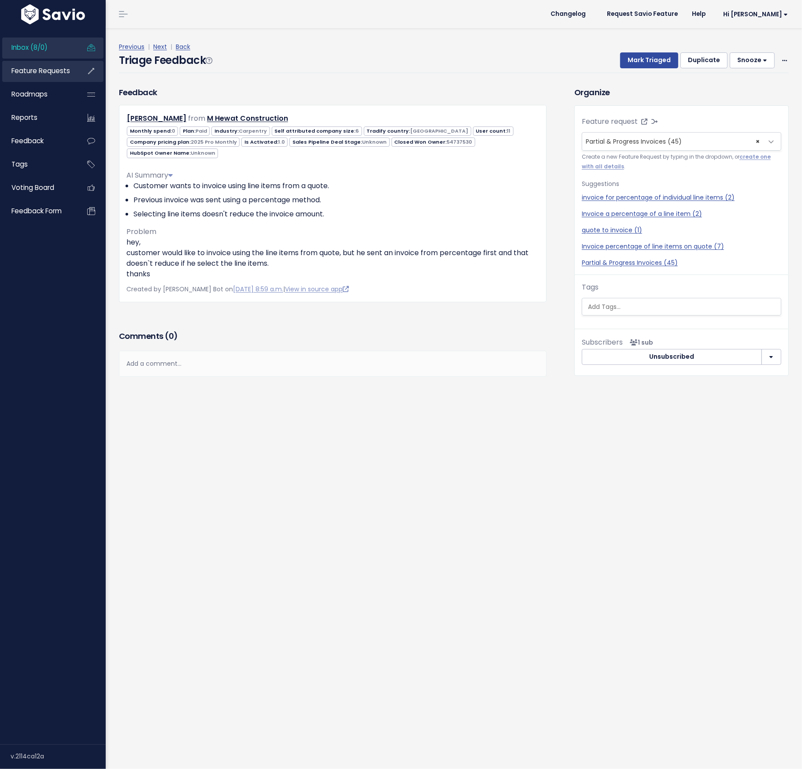
click at [37, 70] on span "Feature Requests" at bounding box center [40, 70] width 59 height 9
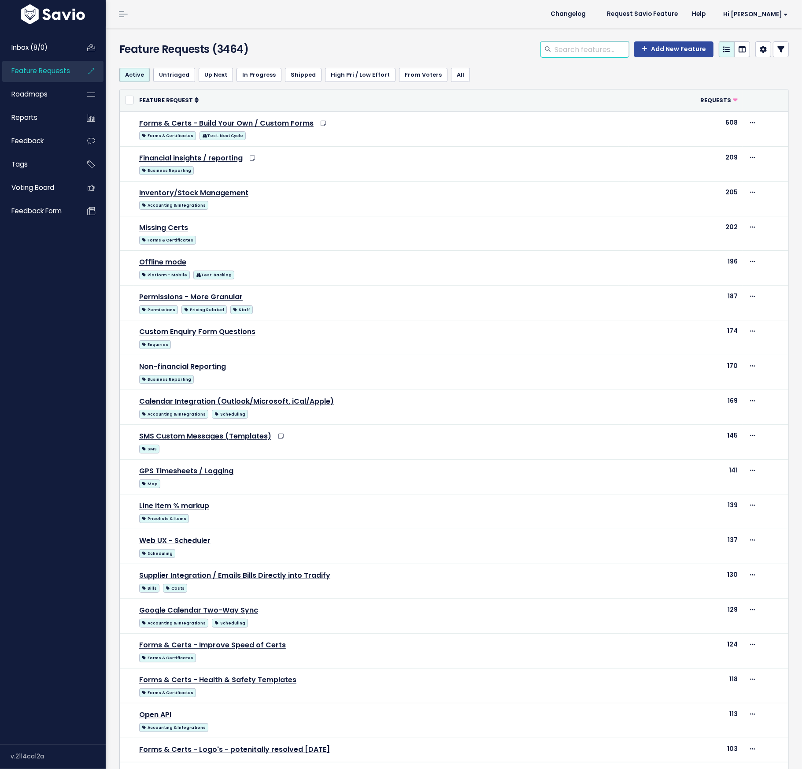
click at [575, 51] on input "search" at bounding box center [591, 49] width 75 height 16
type input "legion"
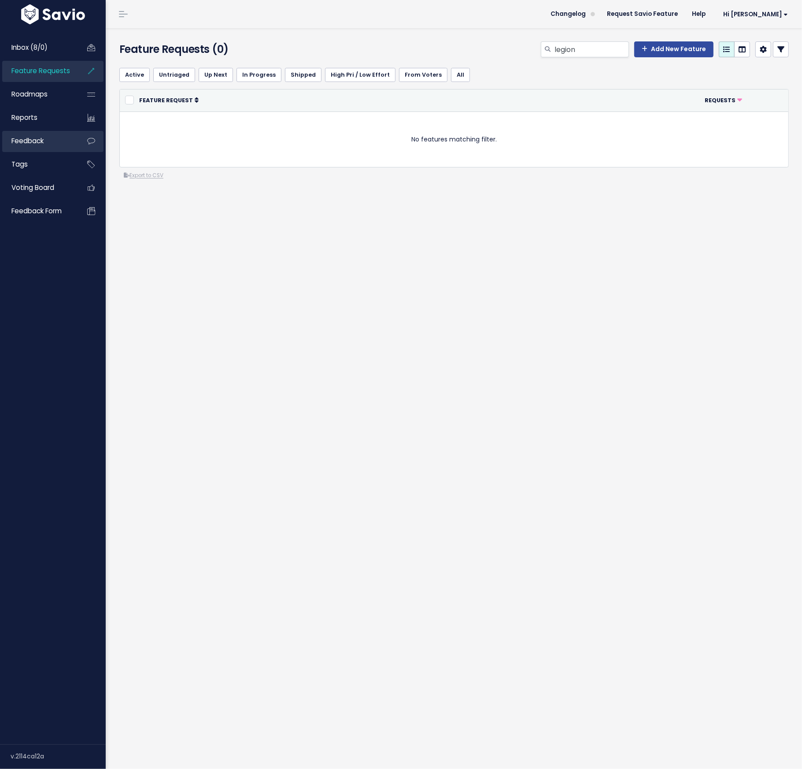
click at [31, 137] on span "Feedback" at bounding box center [27, 140] width 32 height 9
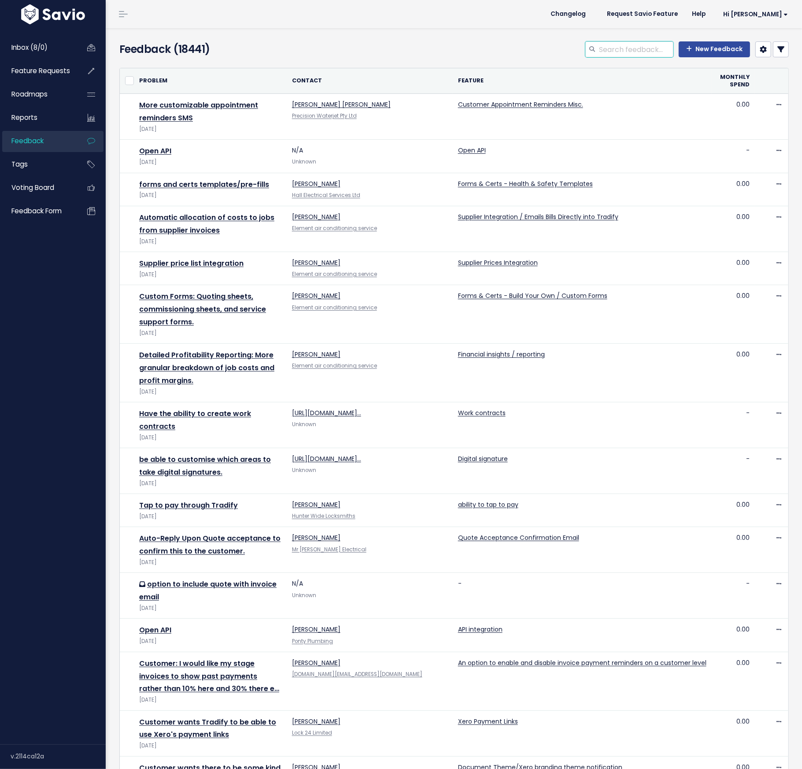
click at [613, 48] on input "search" at bounding box center [635, 49] width 75 height 16
type input "legion"
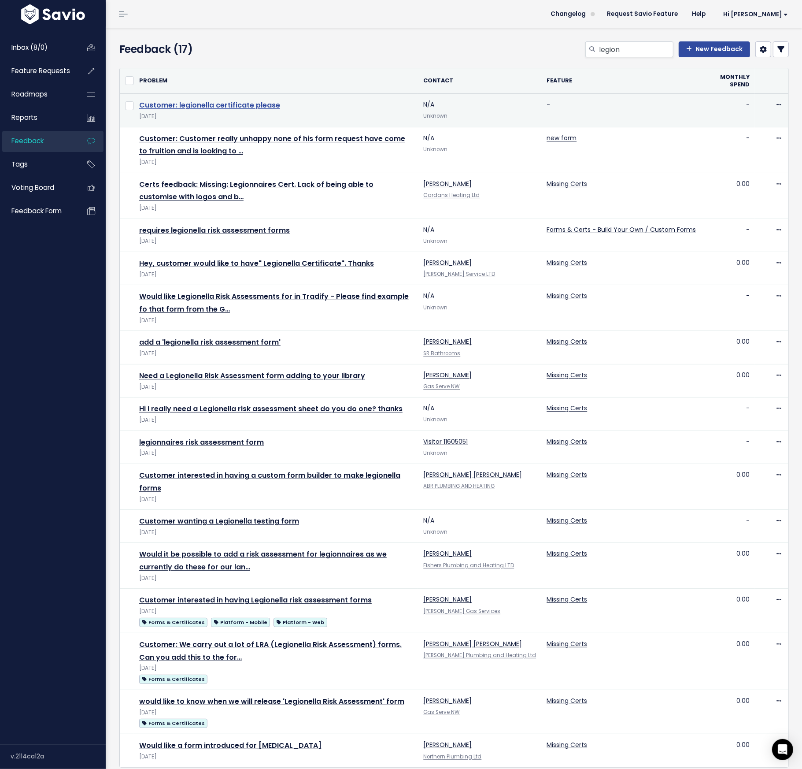
click at [252, 103] on link "Customer: legionella certificate please" at bounding box center [209, 105] width 141 height 10
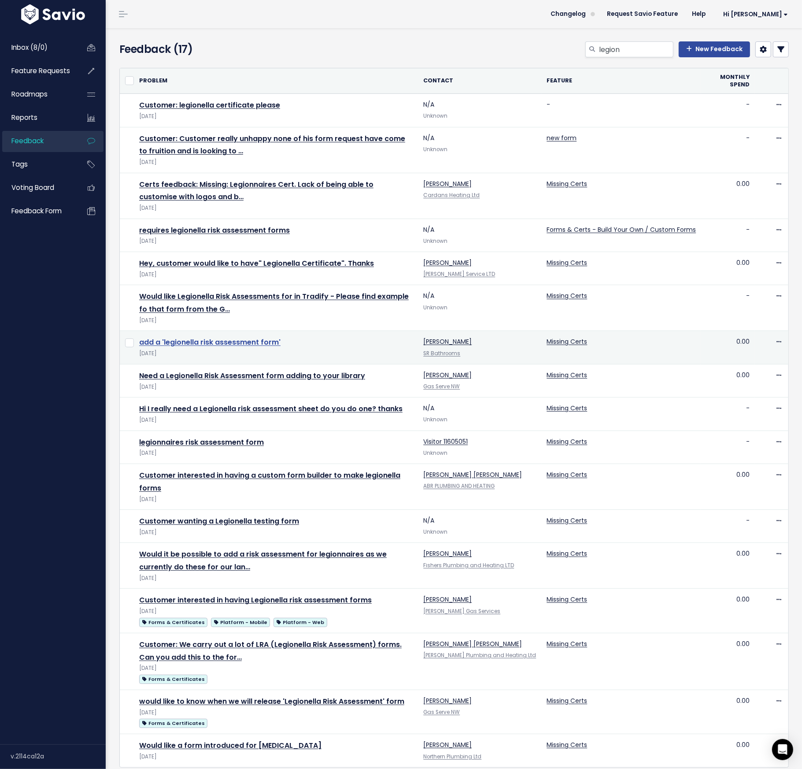
click at [254, 341] on link "add a 'legionella risk assessment form'" at bounding box center [209, 342] width 141 height 10
